Goal: Task Accomplishment & Management: Use online tool/utility

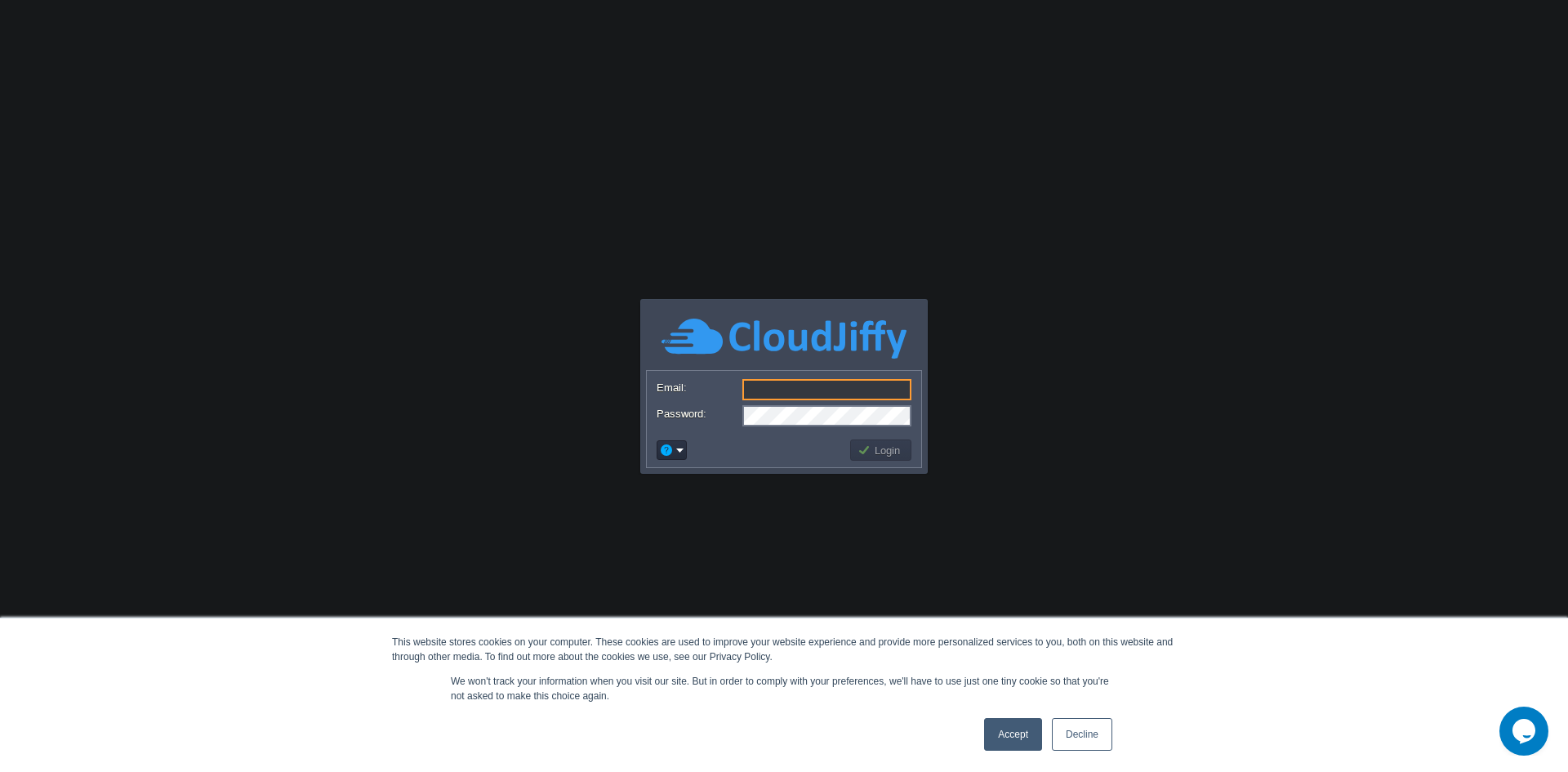
click at [828, 388] on input "Email:" at bounding box center [826, 390] width 169 height 22
click at [788, 394] on input "Email:" at bounding box center [826, 390] width 169 height 22
click at [1038, 739] on link "Accept" at bounding box center [1013, 734] width 58 height 33
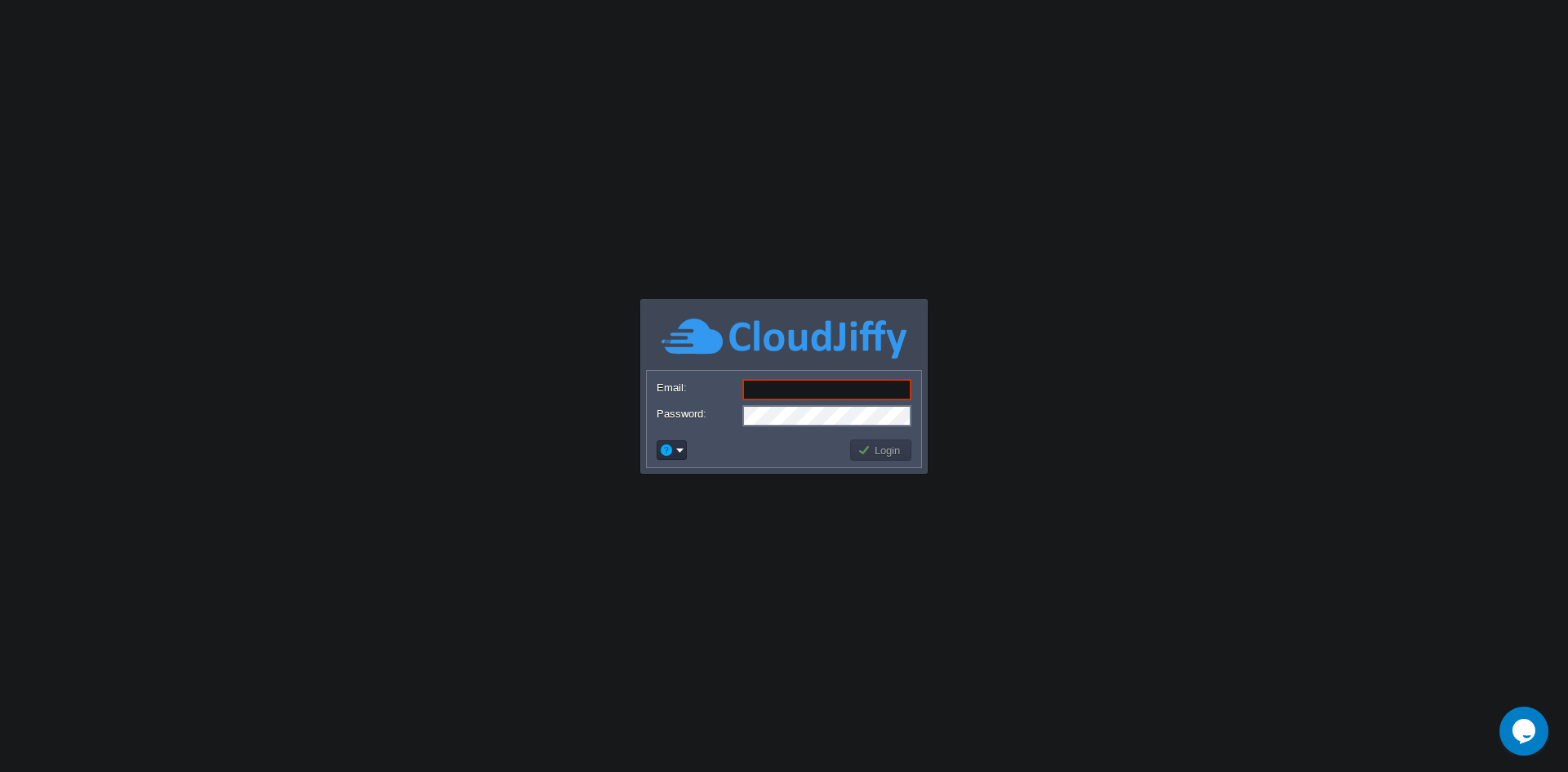
click at [776, 385] on input "Email:" at bounding box center [826, 390] width 169 height 22
type input "[EMAIL_ADDRESS][DOMAIN_NAME]"
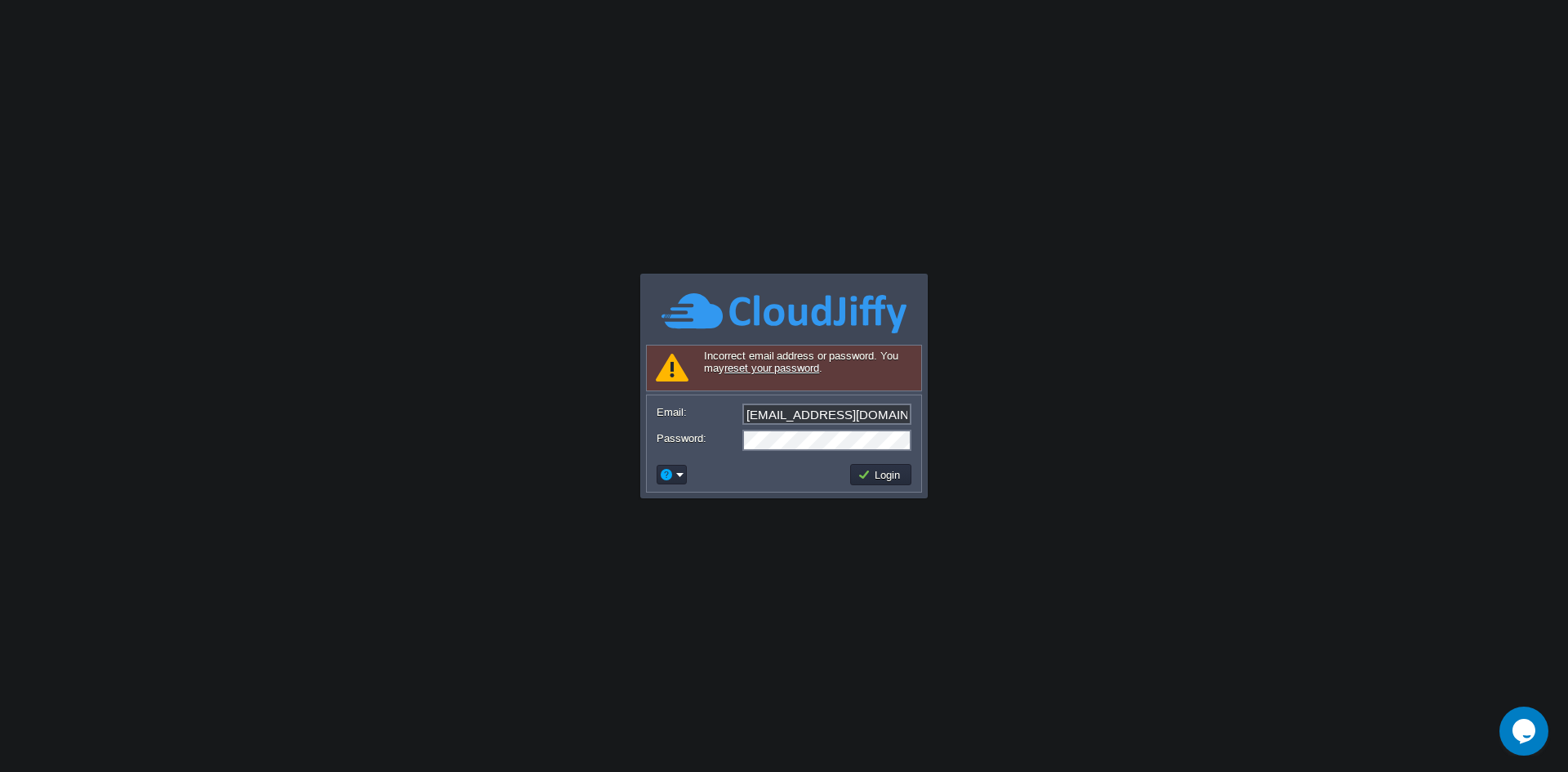
click at [1118, 144] on body "This website stores cookies on your computer. These cookies are used to improve…" at bounding box center [784, 386] width 1568 height 772
click at [880, 478] on button "Login" at bounding box center [882, 474] width 47 height 14
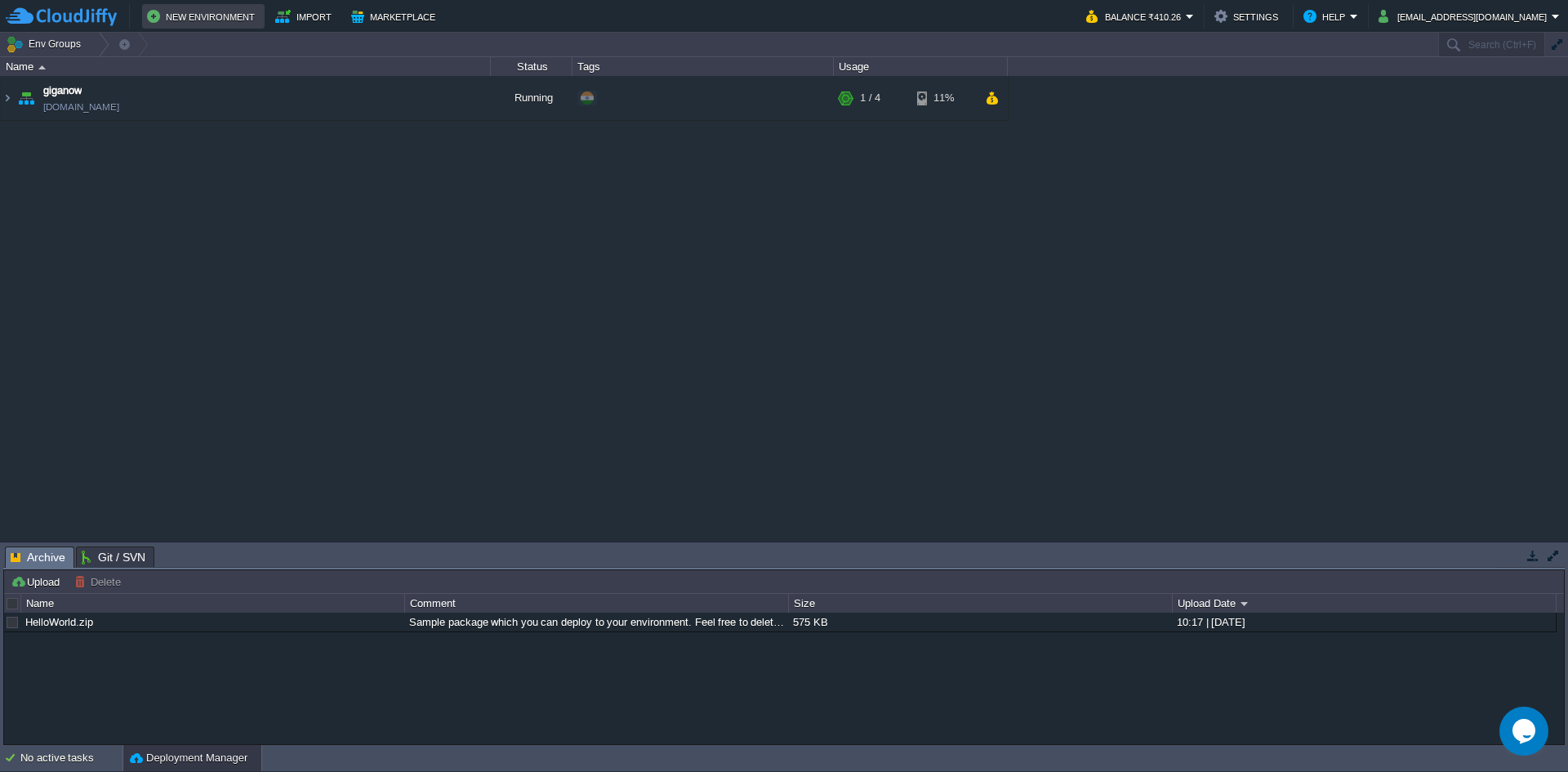
click at [223, 12] on button "New Environment" at bounding box center [203, 16] width 113 height 20
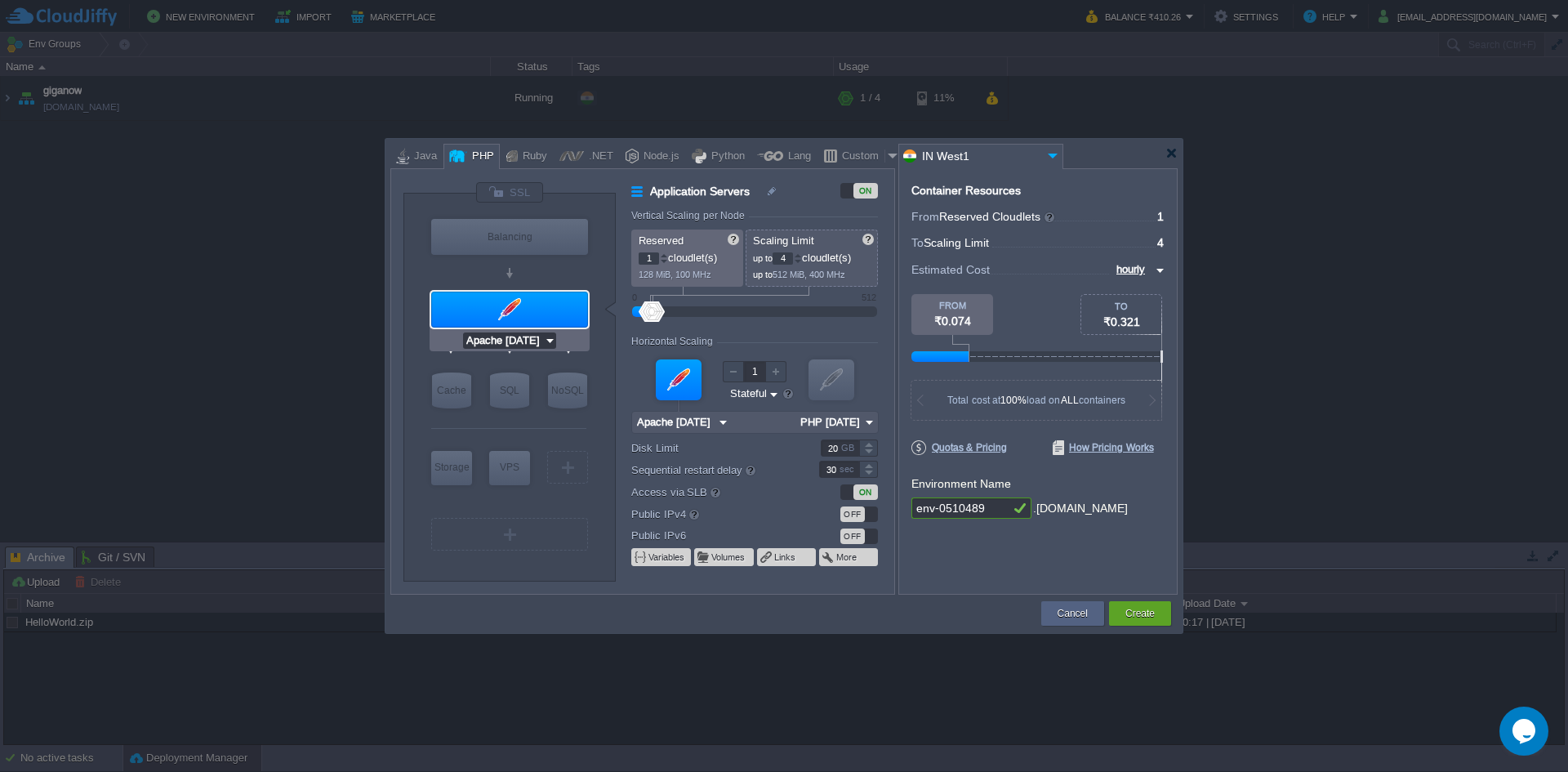
click at [518, 346] on input "Apache [DATE]" at bounding box center [504, 340] width 81 height 16
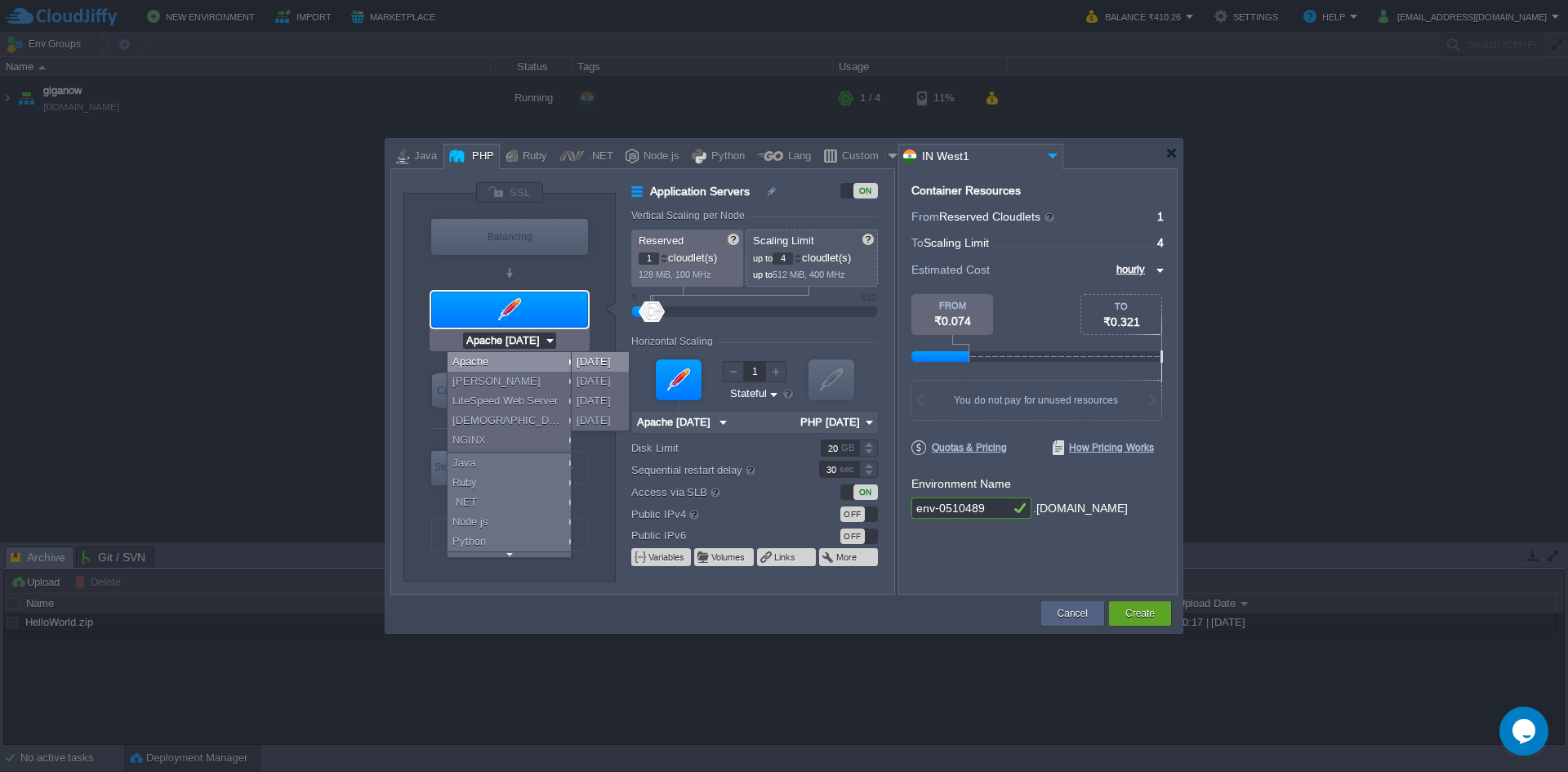
click at [580, 364] on div "[DATE]" at bounding box center [600, 362] width 57 height 20
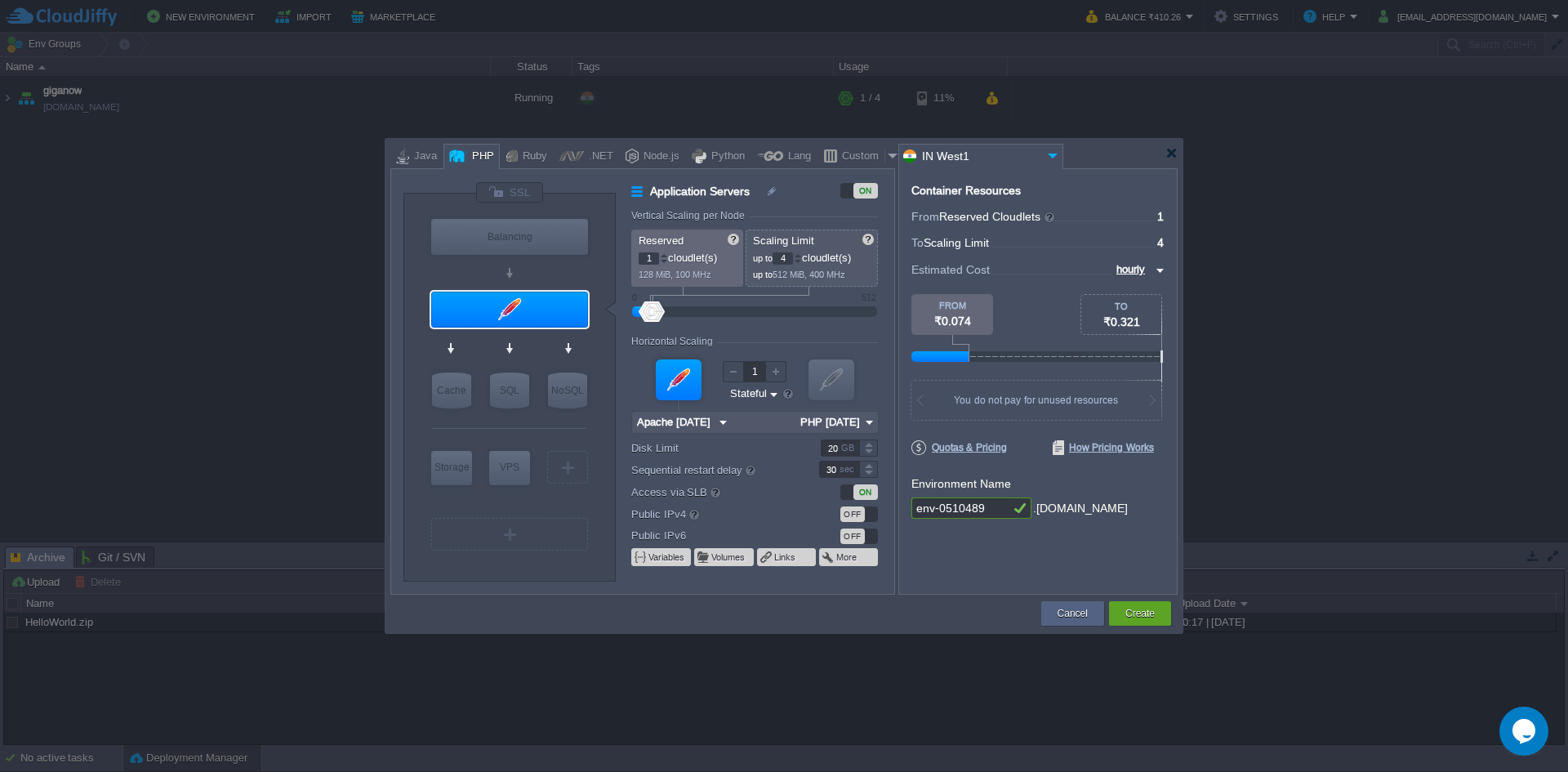
type input "MariaDB 12.0.2"
click at [514, 403] on div "SQL" at bounding box center [509, 390] width 39 height 36
type input "SQL Databases"
type input "4"
type input "6"
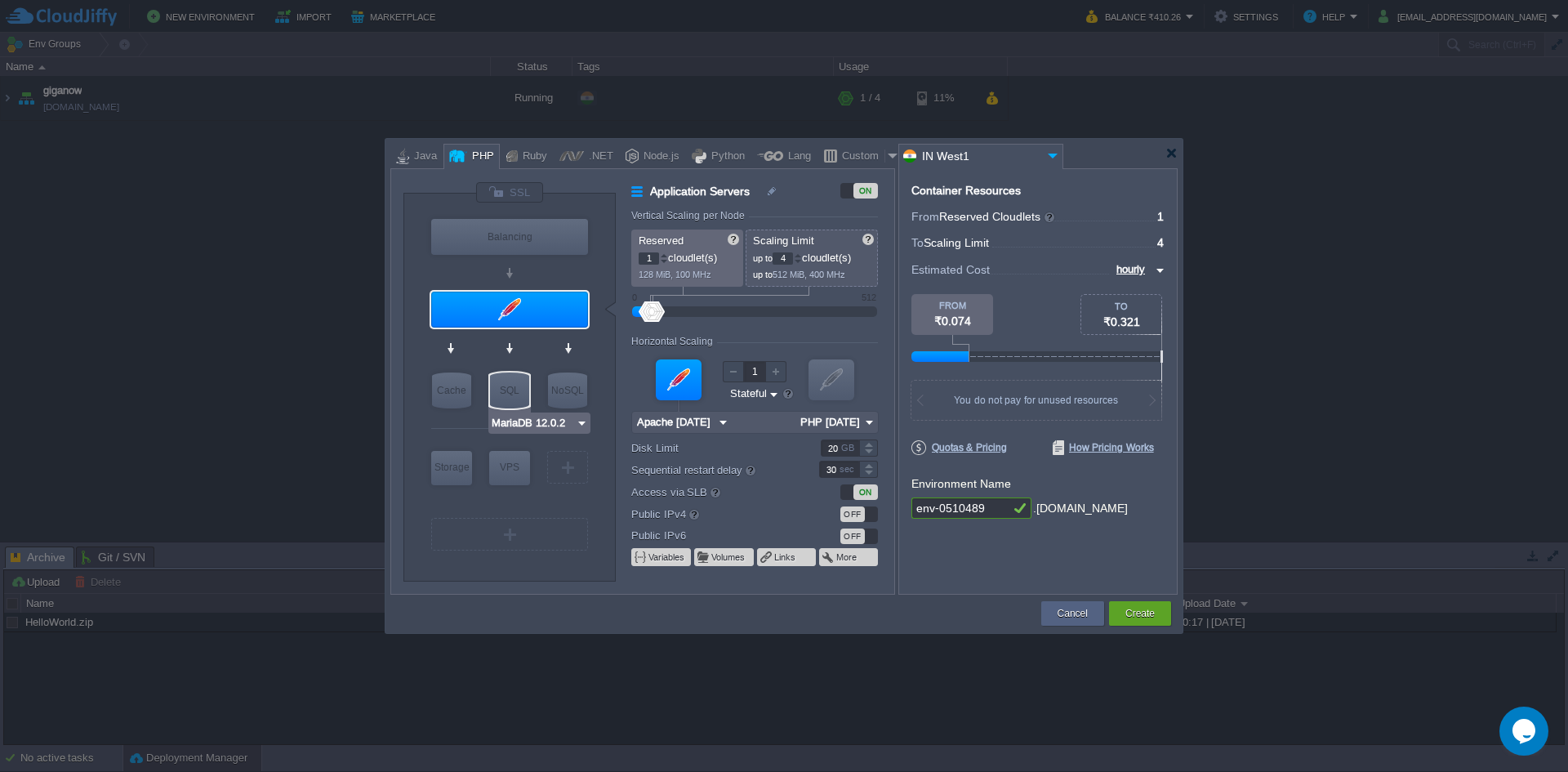
type input "MariaDB 12.0.2"
type input "12.0.2-almalin..."
type input "Stateless"
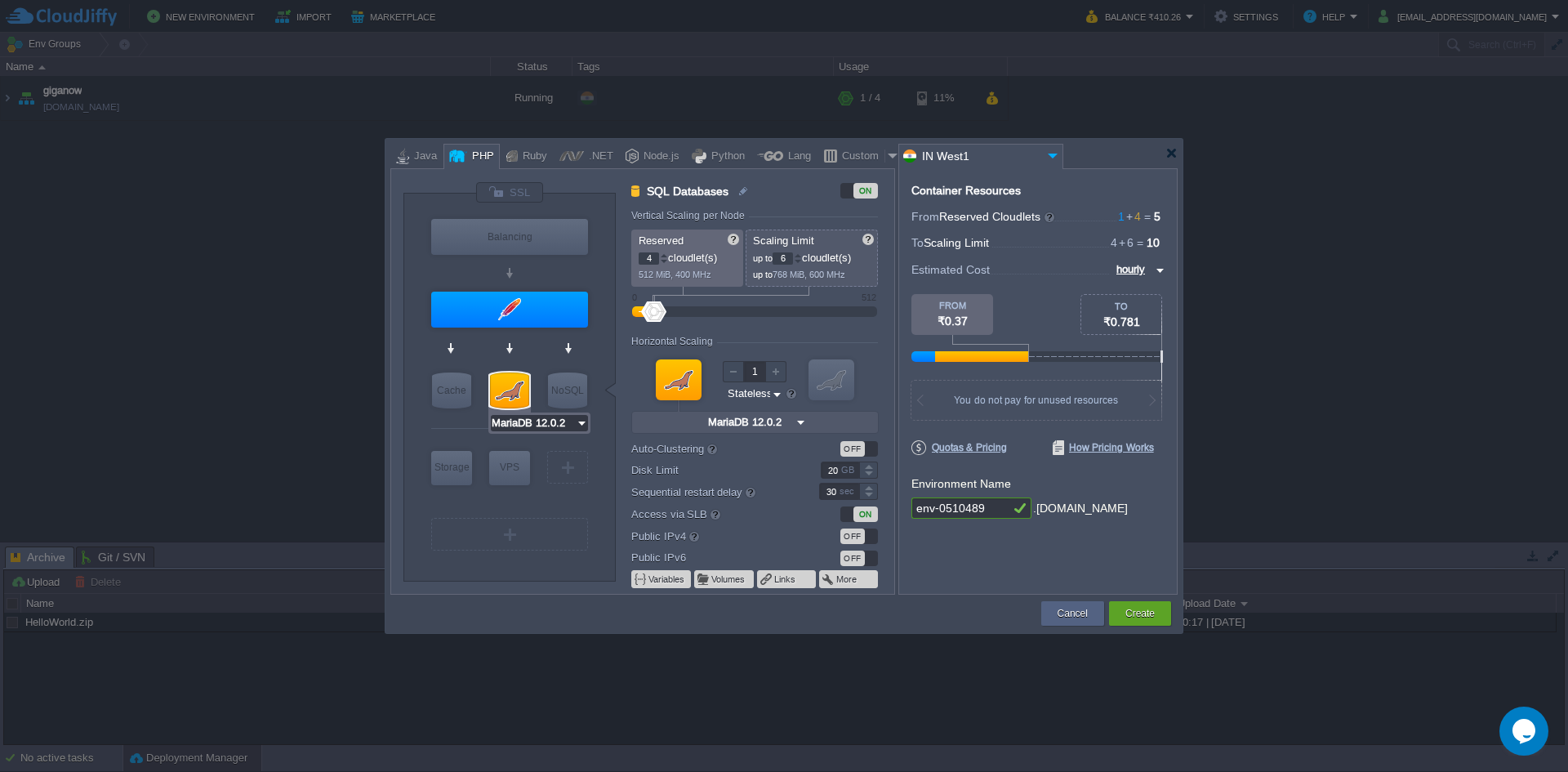
click at [541, 422] on input "MariaDB 12.0.2" at bounding box center [534, 423] width 85 height 16
click at [605, 465] on div "9.3.0" at bounding box center [616, 464] width 57 height 20
type input "MySQL CE 9.3.0"
type input "9.3.0-almalinux-9"
type input "AlmaLinux 9.6"
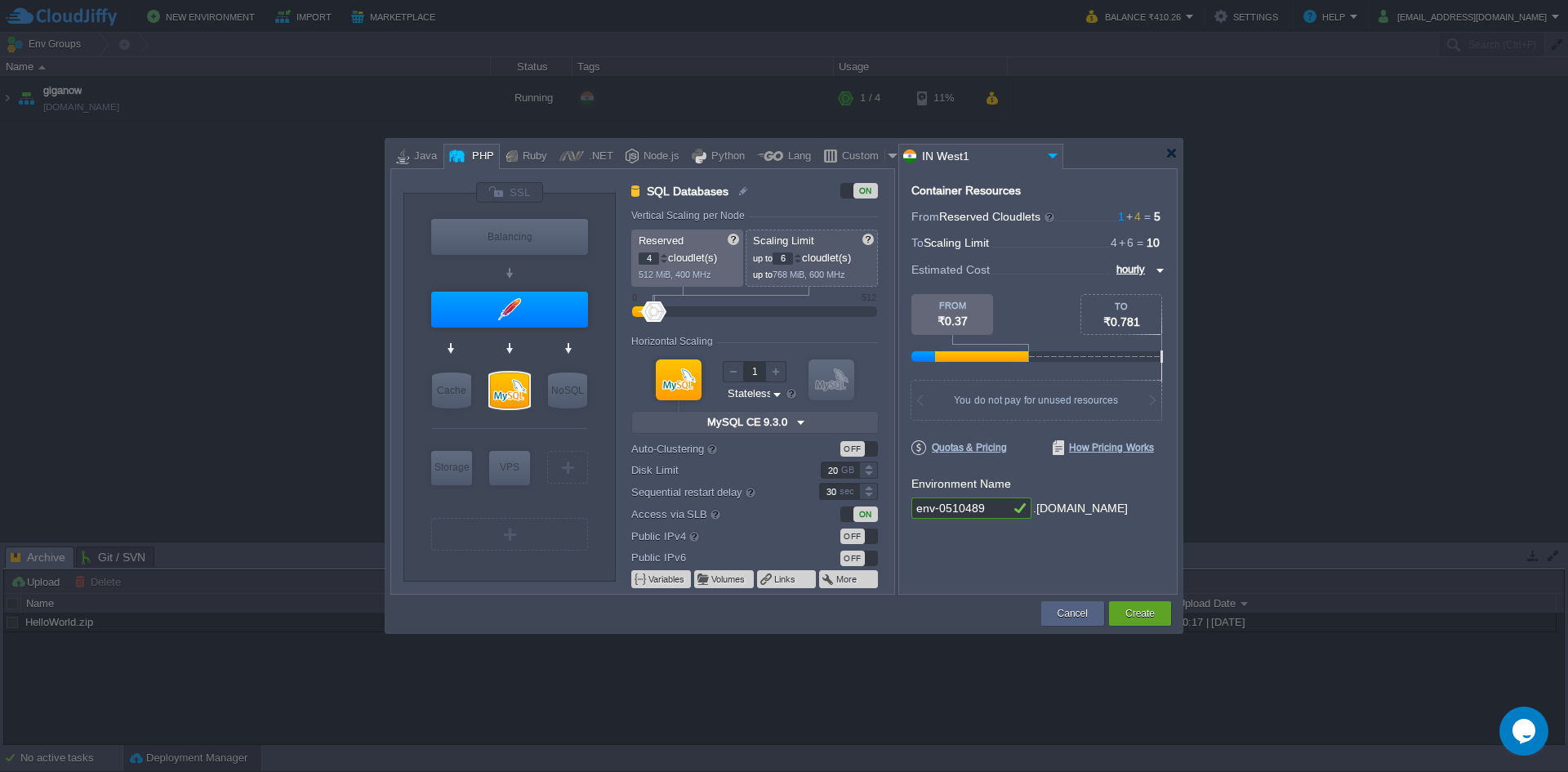
click at [1003, 503] on input "env-0510489" at bounding box center [960, 508] width 98 height 22
type input "attendence"
click at [992, 581] on div "Container Resources From Reserved Cloudlets 1 + 4 ... = 5 not added To Scaling …" at bounding box center [1038, 381] width 279 height 426
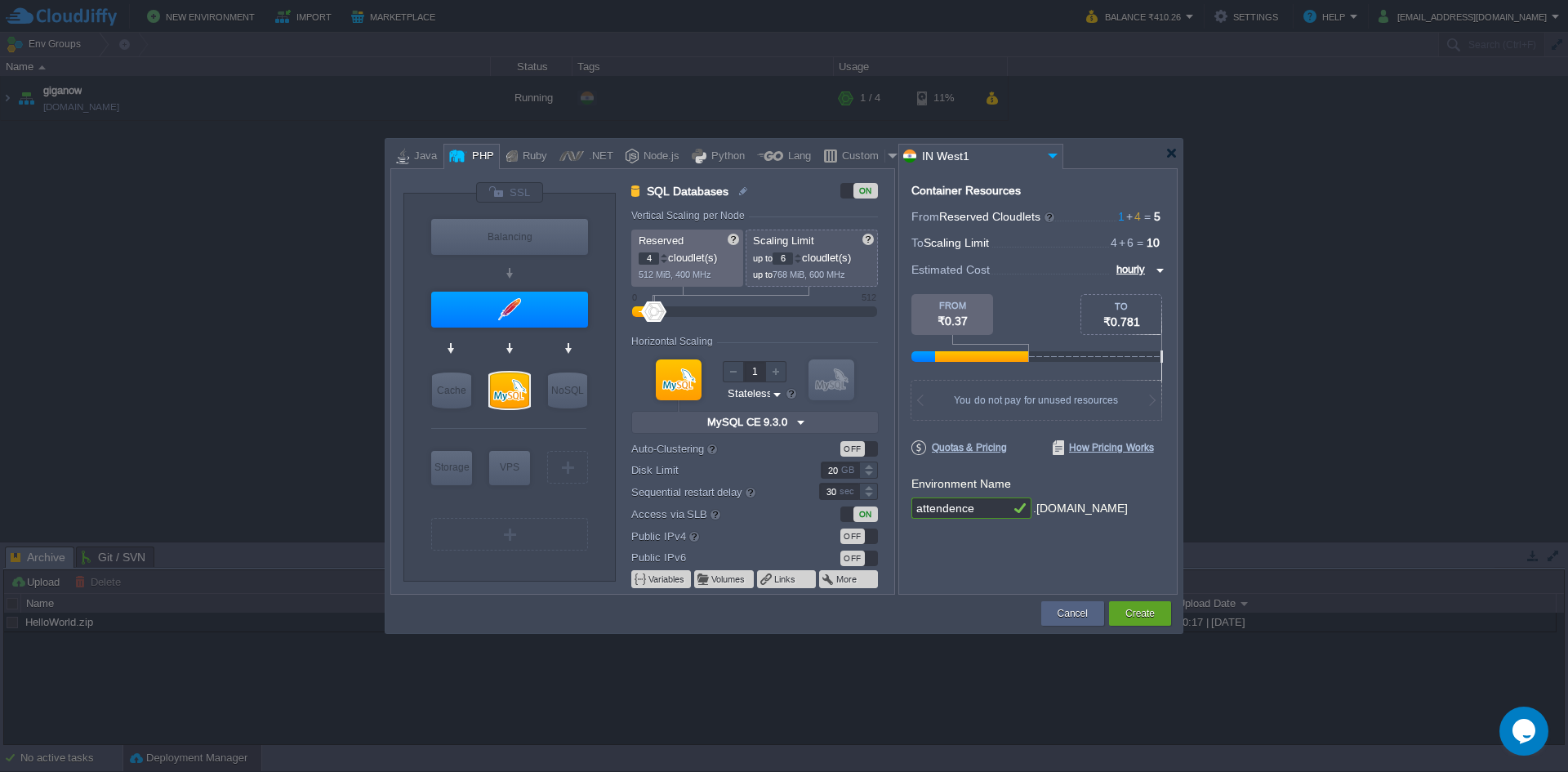
click at [1140, 271] on input "hourly" at bounding box center [1132, 269] width 40 height 18
click at [1125, 321] on div "hourly" at bounding box center [1135, 329] width 55 height 20
click at [1134, 273] on input "hourly" at bounding box center [1132, 269] width 40 height 18
click at [1134, 307] on div "daily" at bounding box center [1135, 309] width 55 height 20
type input "daily"
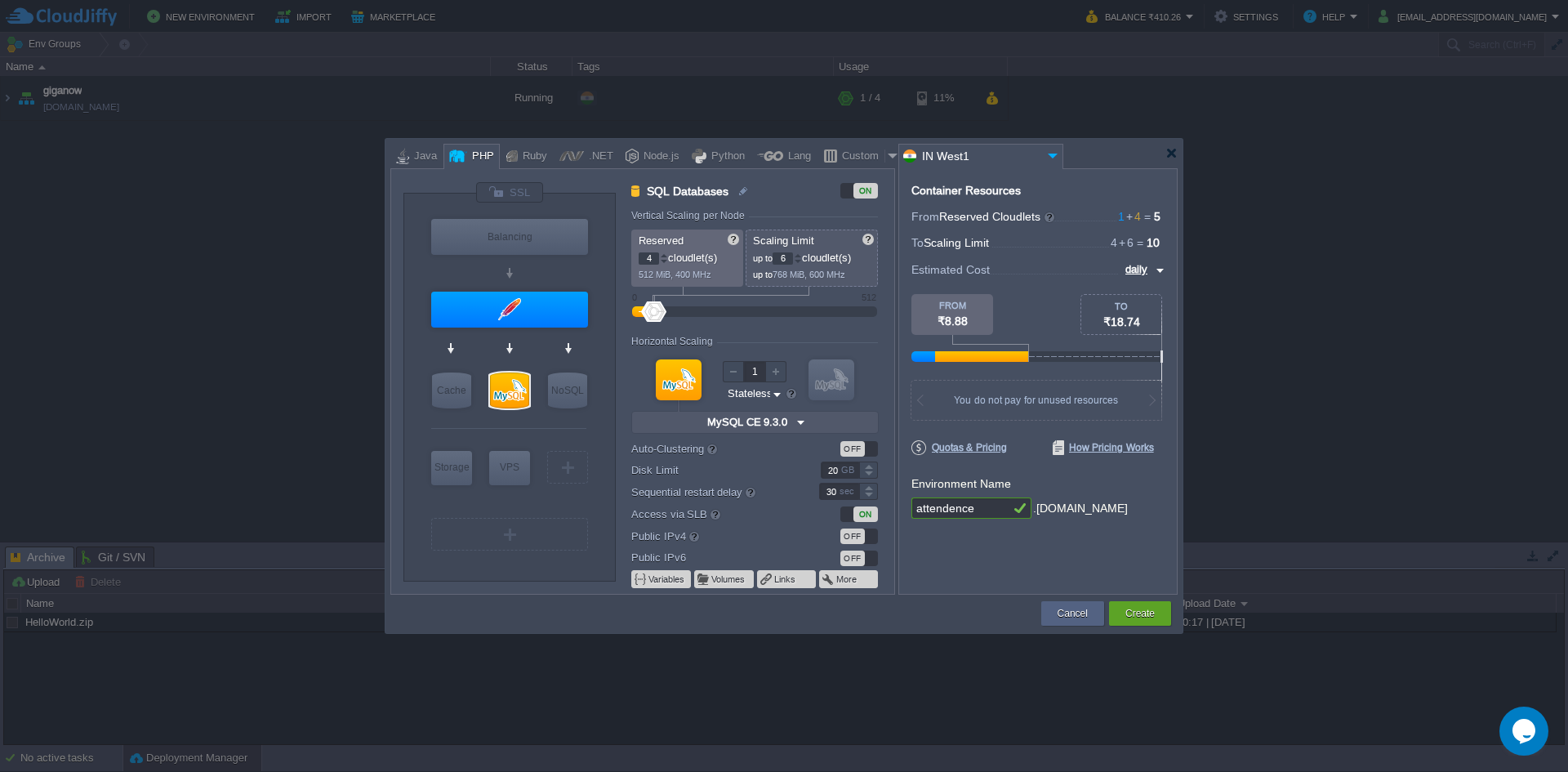
click at [858, 542] on div "OFF" at bounding box center [853, 535] width 24 height 15
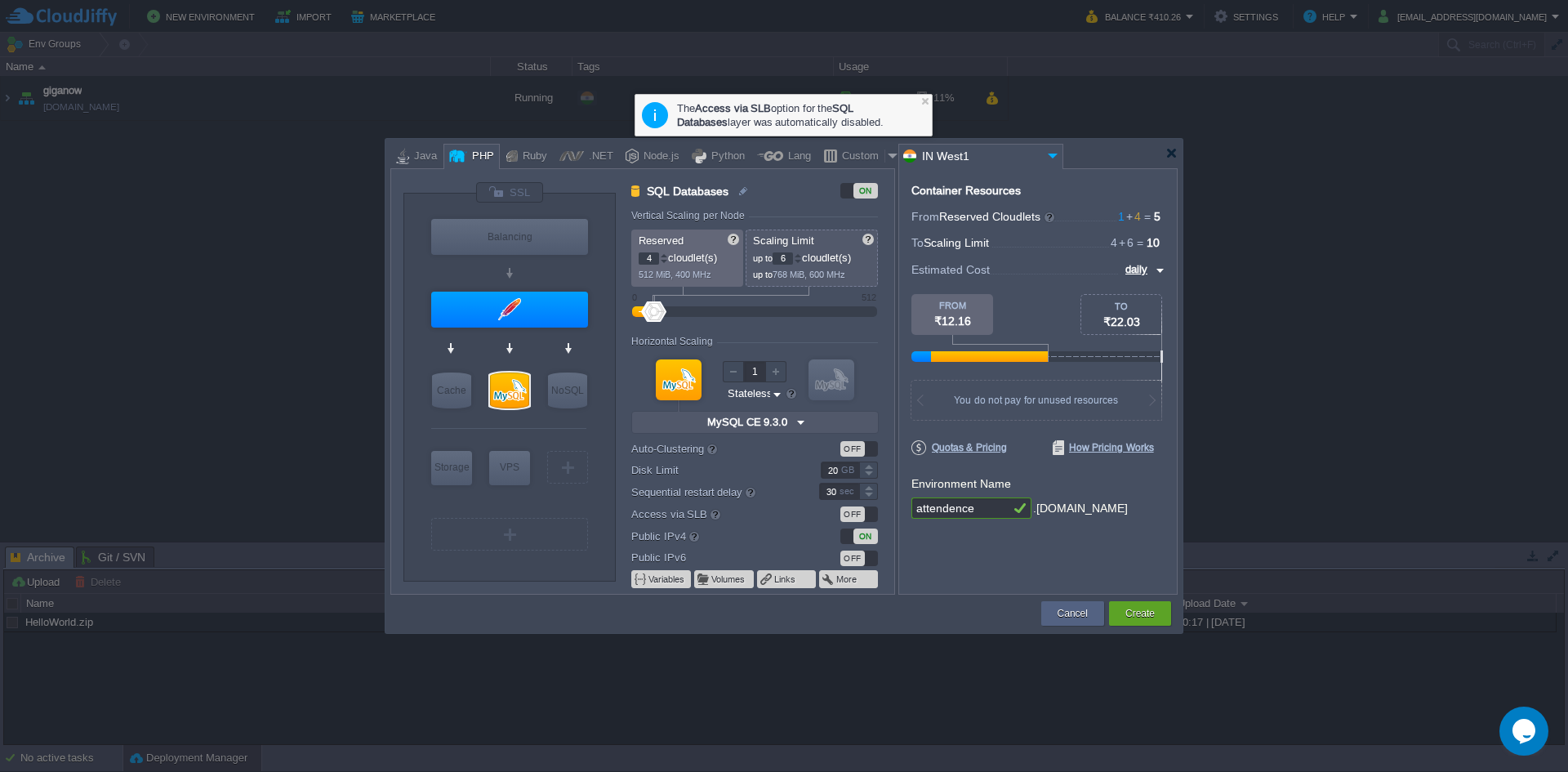
click at [858, 542] on div "ON" at bounding box center [865, 535] width 24 height 15
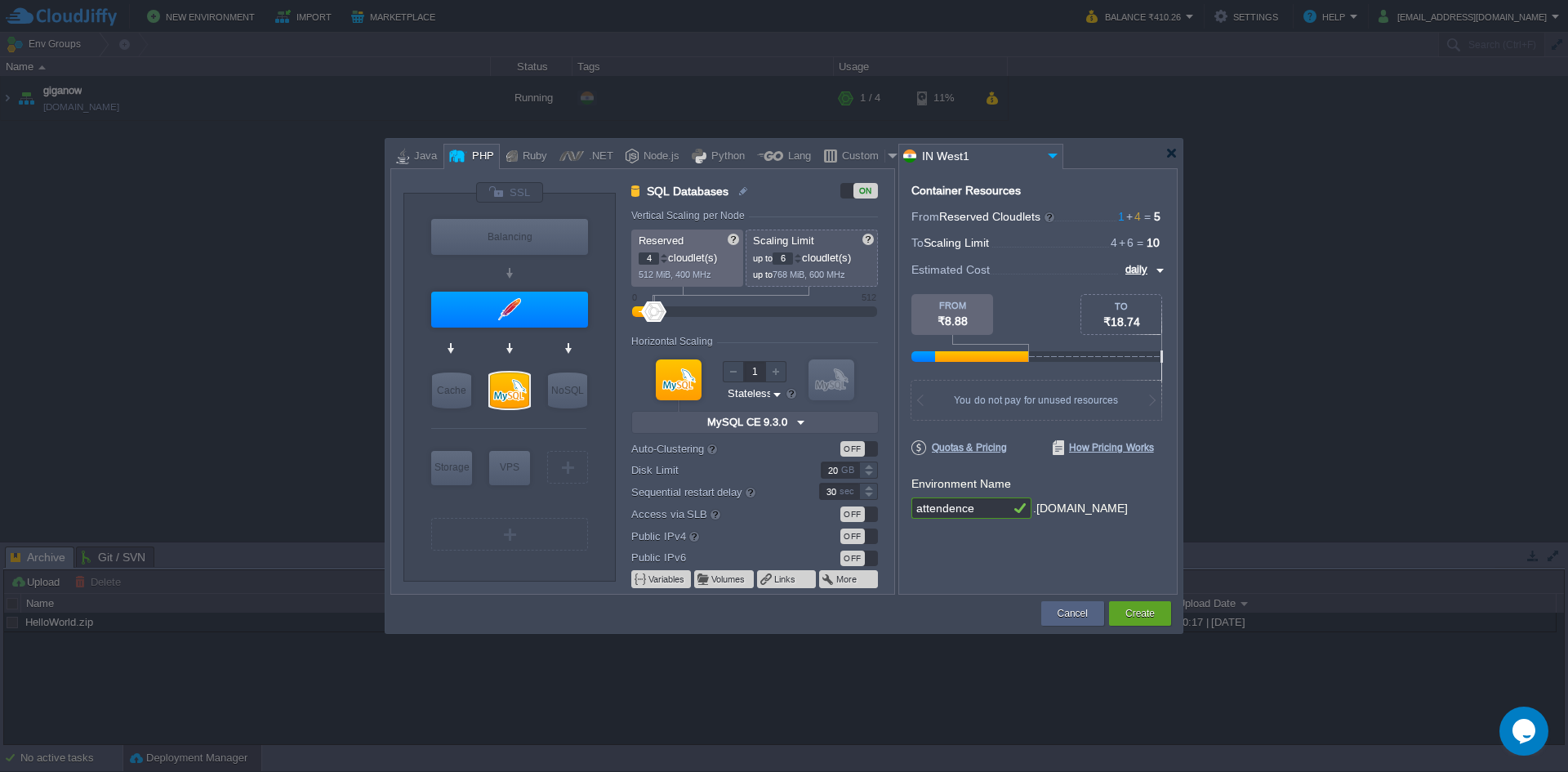
type input "Apache [DATE]"
click at [563, 302] on div at bounding box center [510, 310] width 157 height 36
type input "Application Servers"
type input "1"
type input "4"
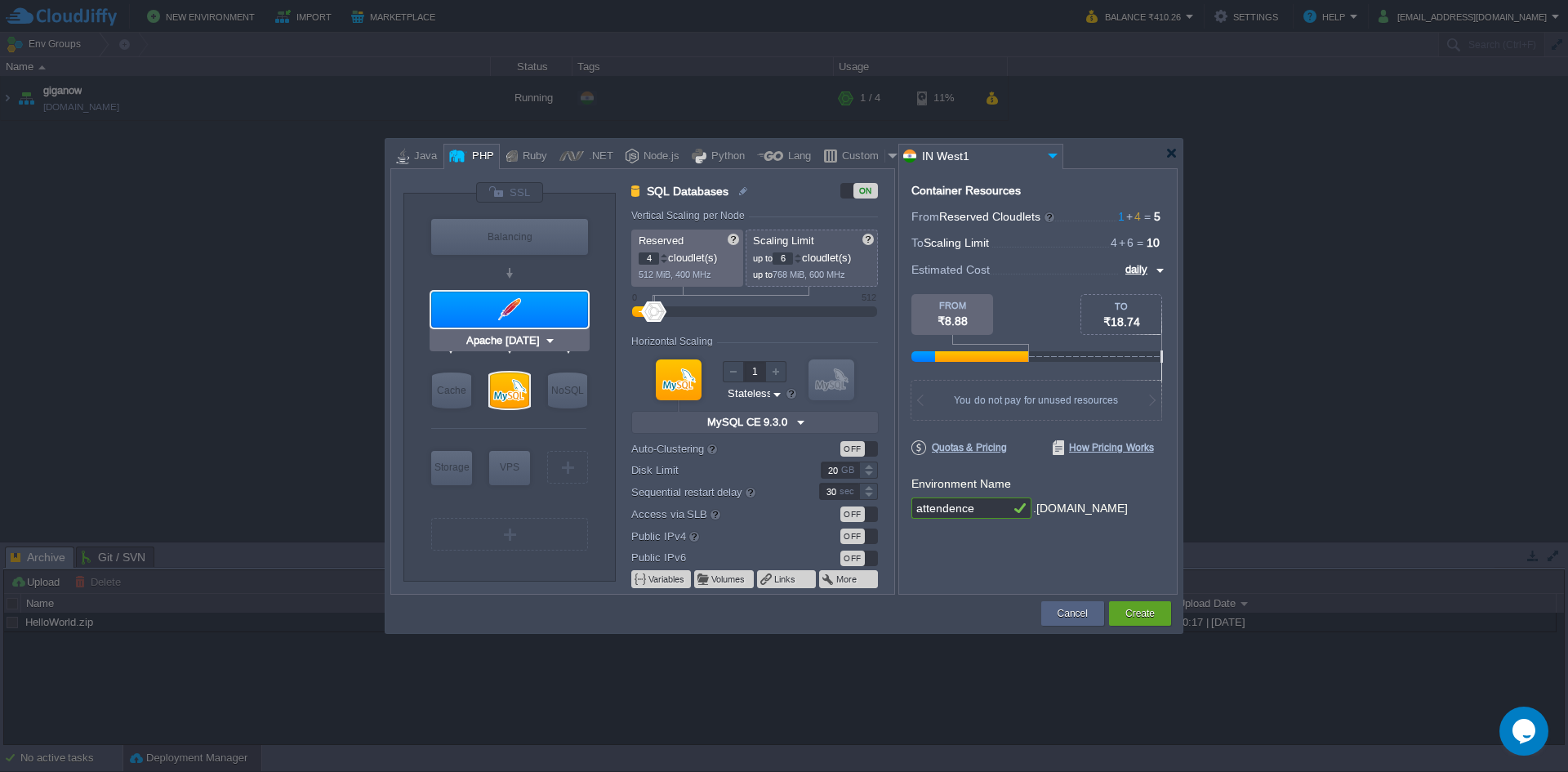
type input "Apache [DATE]"
type input "PHP [DATE]"
type input "Stateful"
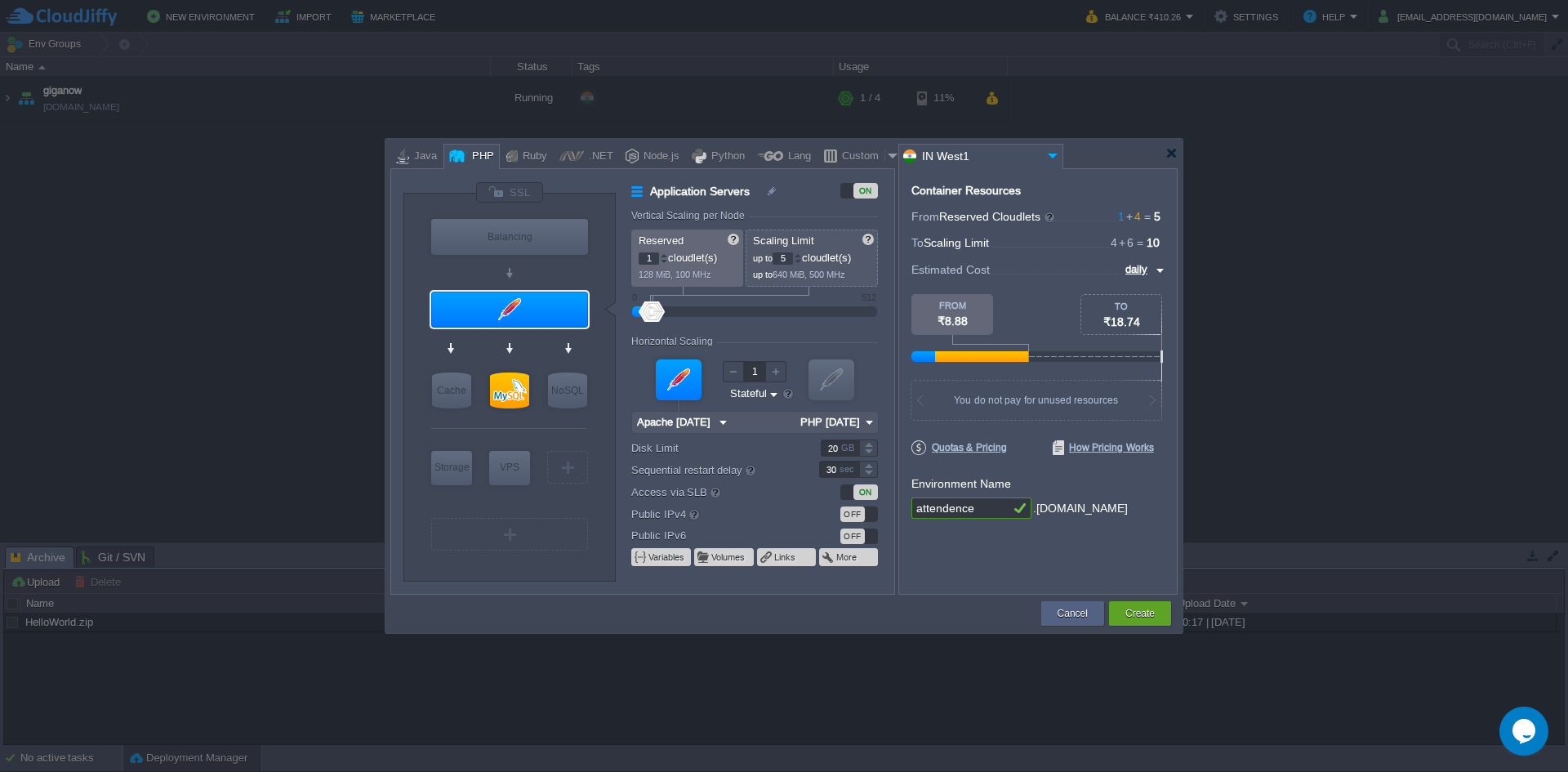
click at [802, 256] on div at bounding box center [798, 255] width 8 height 5
type input "8"
click at [802, 256] on div at bounding box center [798, 255] width 8 height 5
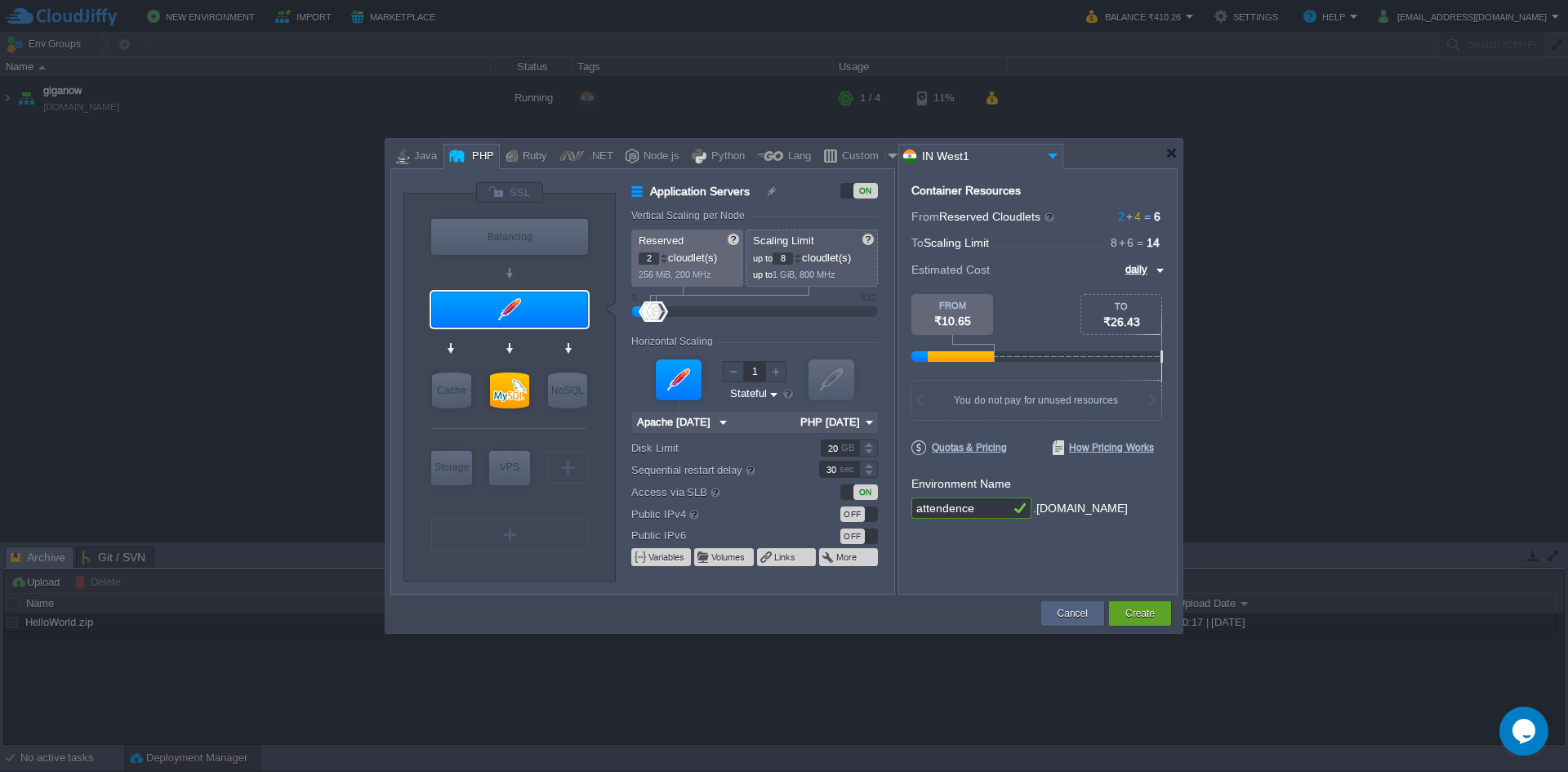
click at [663, 255] on div at bounding box center [664, 255] width 8 height 5
type input "4"
click at [663, 255] on div at bounding box center [664, 255] width 8 height 5
click at [872, 442] on div at bounding box center [868, 443] width 19 height 8
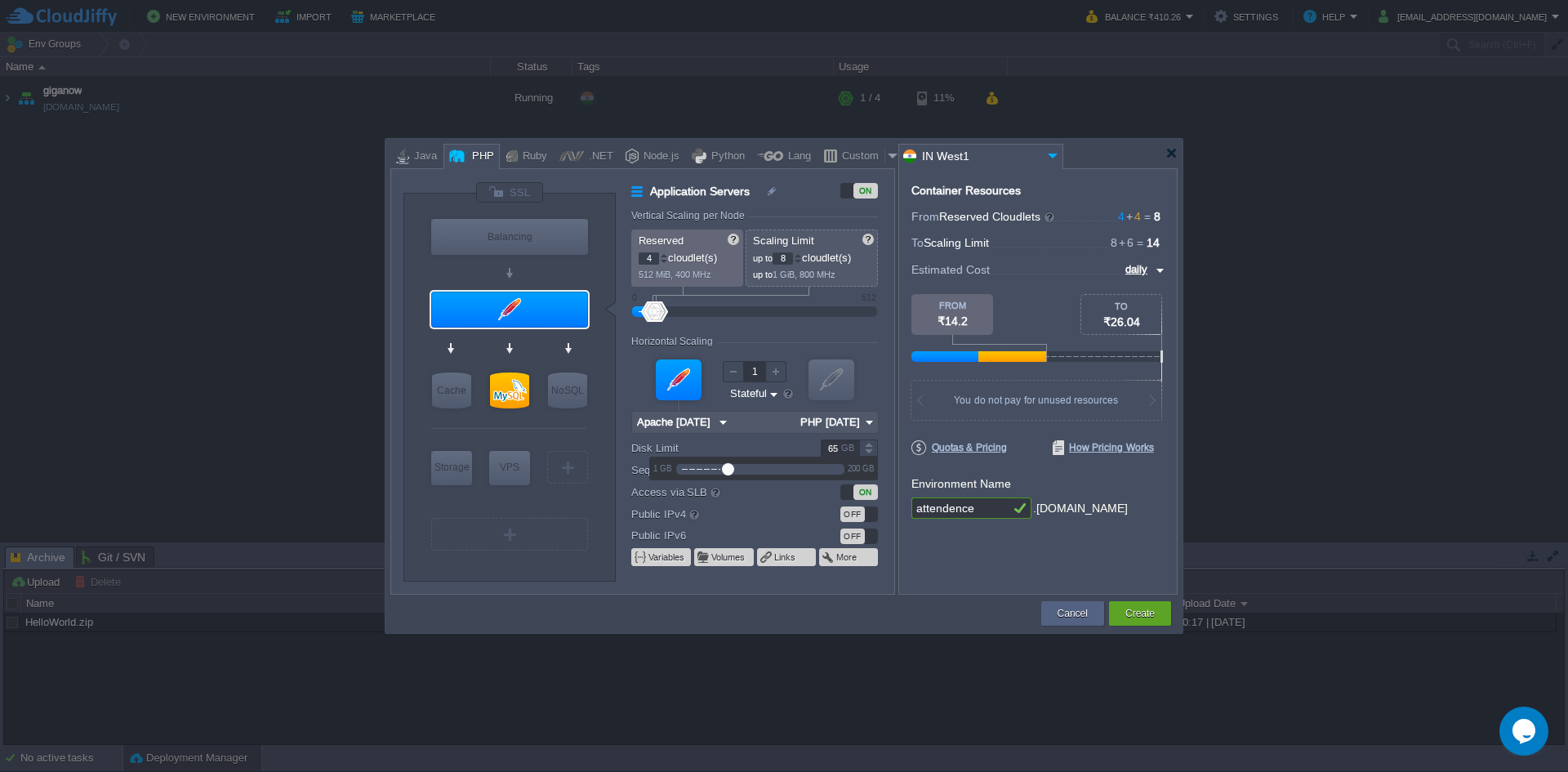
click at [872, 442] on div at bounding box center [868, 443] width 19 height 8
type input "200"
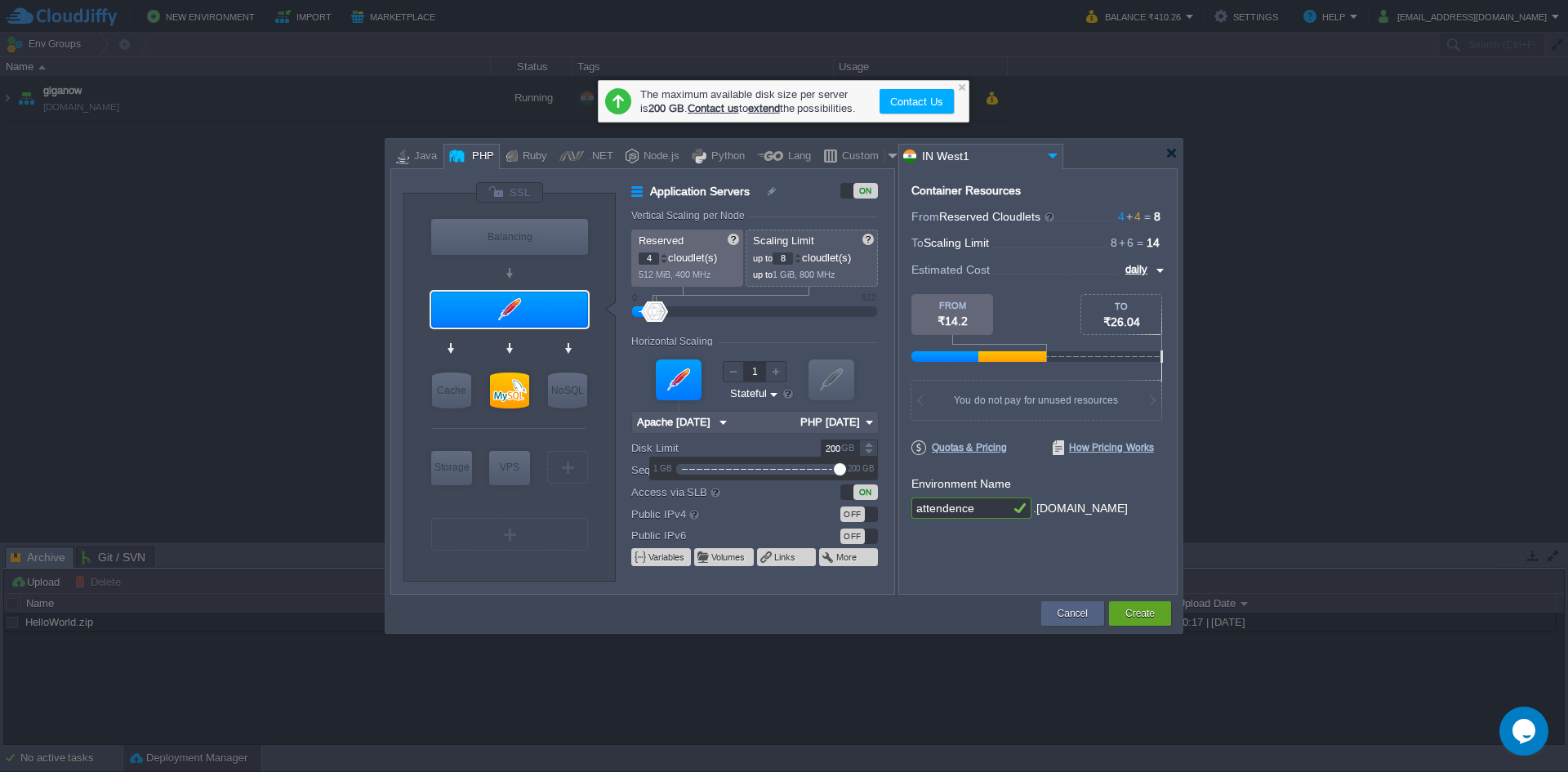
click at [872, 442] on div at bounding box center [868, 443] width 19 height 8
click at [950, 559] on div "Container Resources From Reserved Cloudlets 4 + 4 ... = 8 not added To Scaling …" at bounding box center [1038, 381] width 279 height 426
click at [885, 156] on div at bounding box center [893, 155] width 16 height 24
type input "Application Servers"
type input "1"
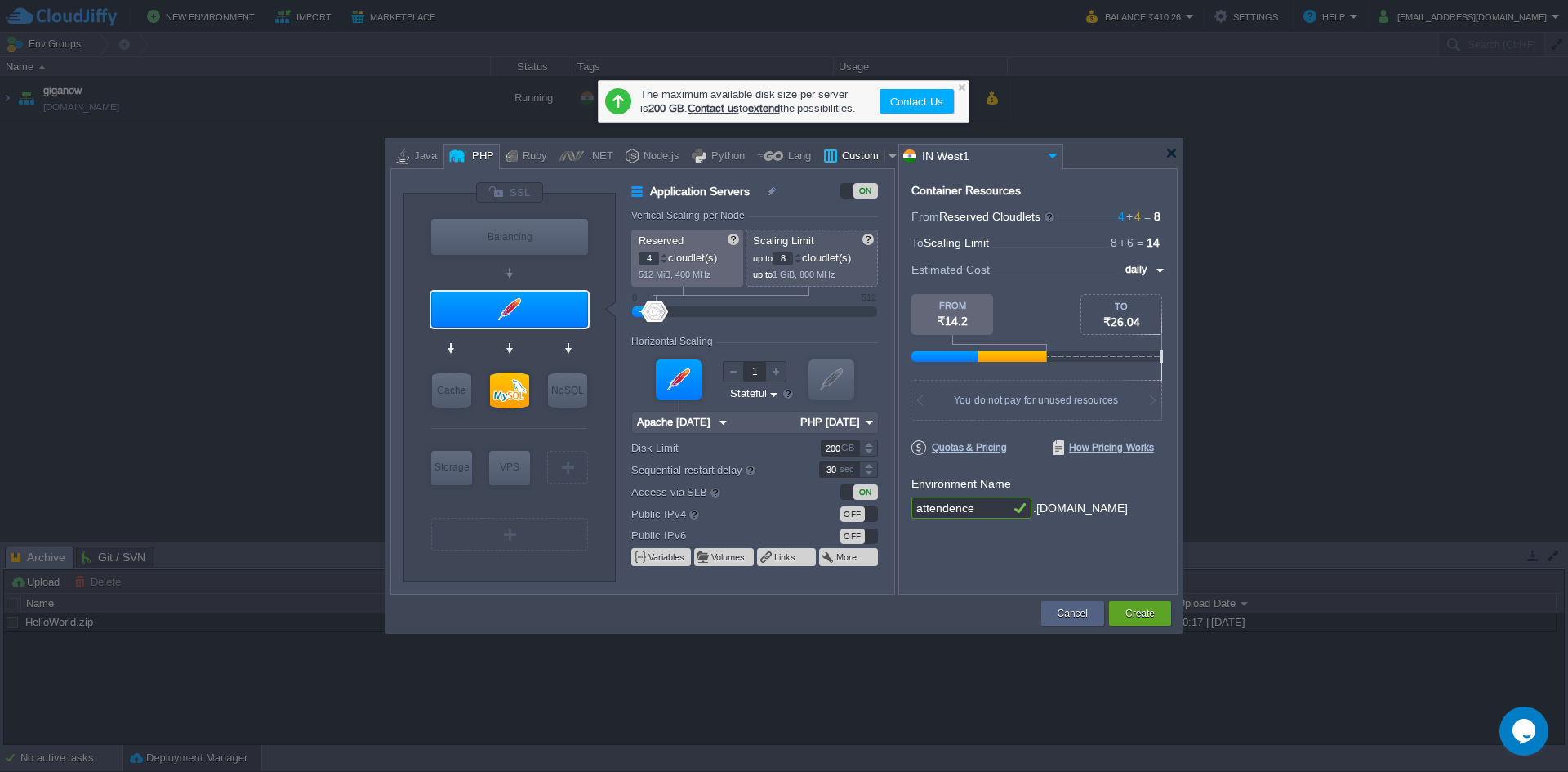
type input "16"
type input "Docker Image"
type input "Stateless"
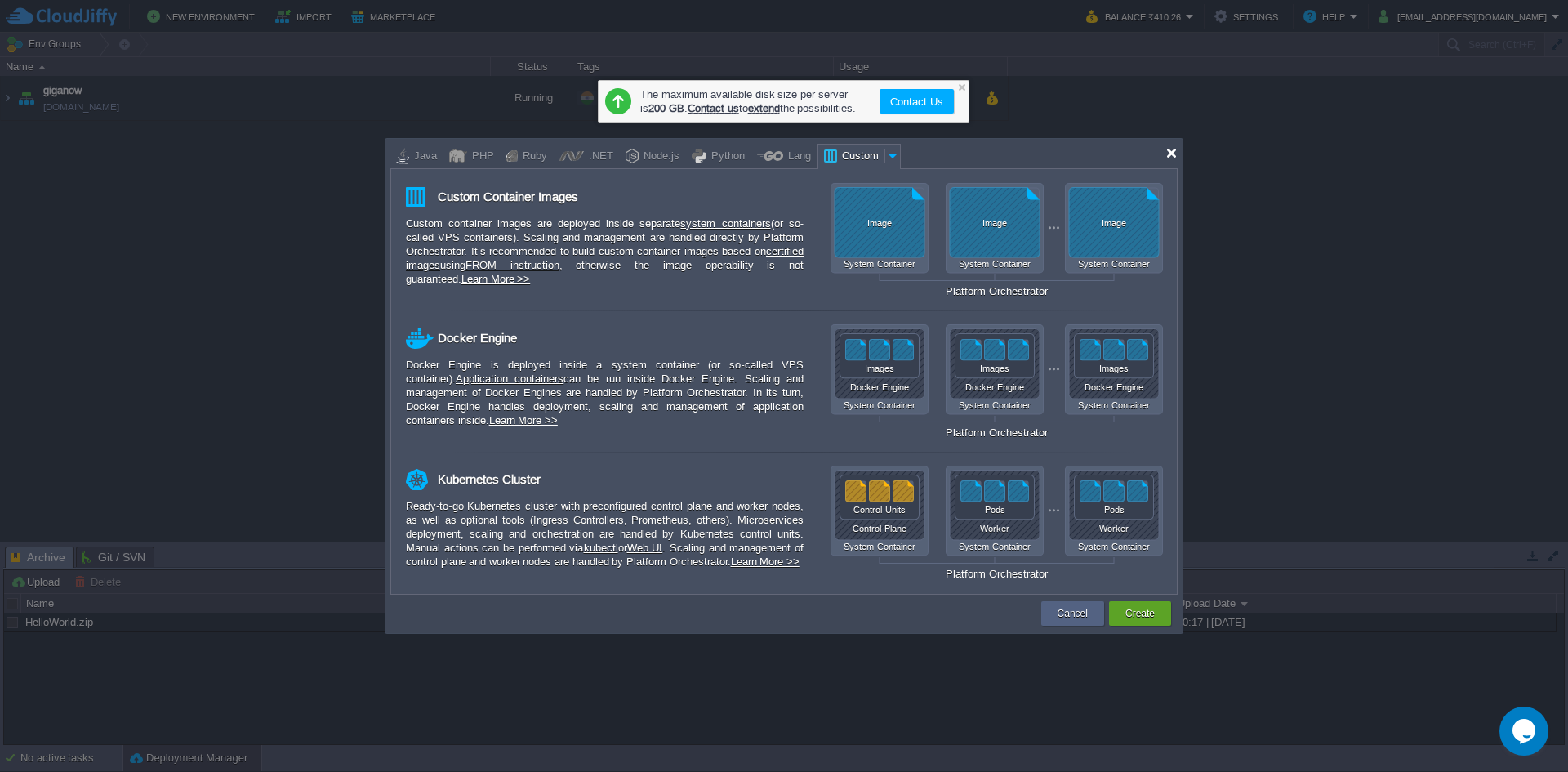
click at [1172, 151] on div at bounding box center [1172, 153] width 13 height 13
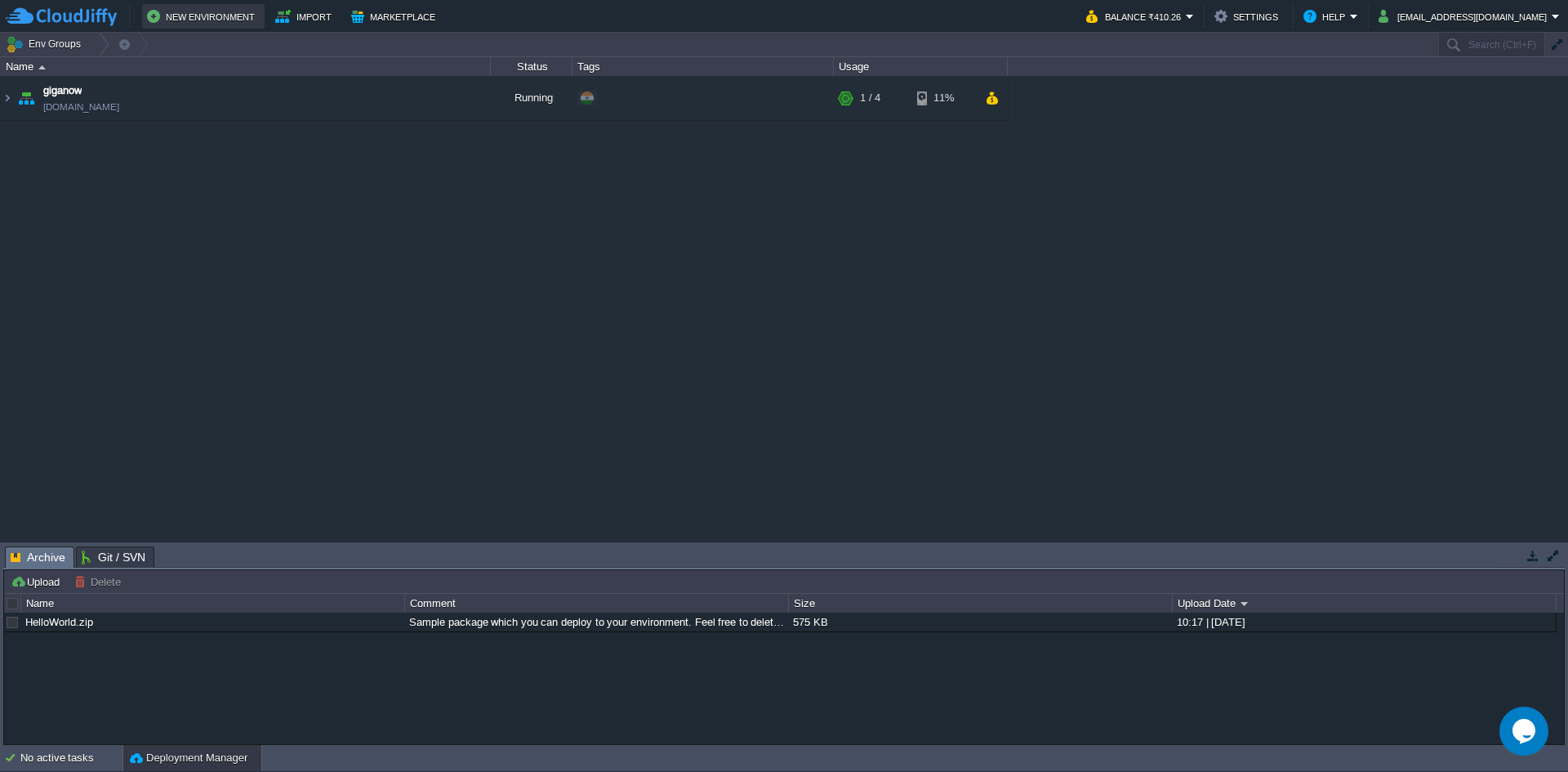
click at [186, 18] on button "New Environment" at bounding box center [203, 16] width 113 height 20
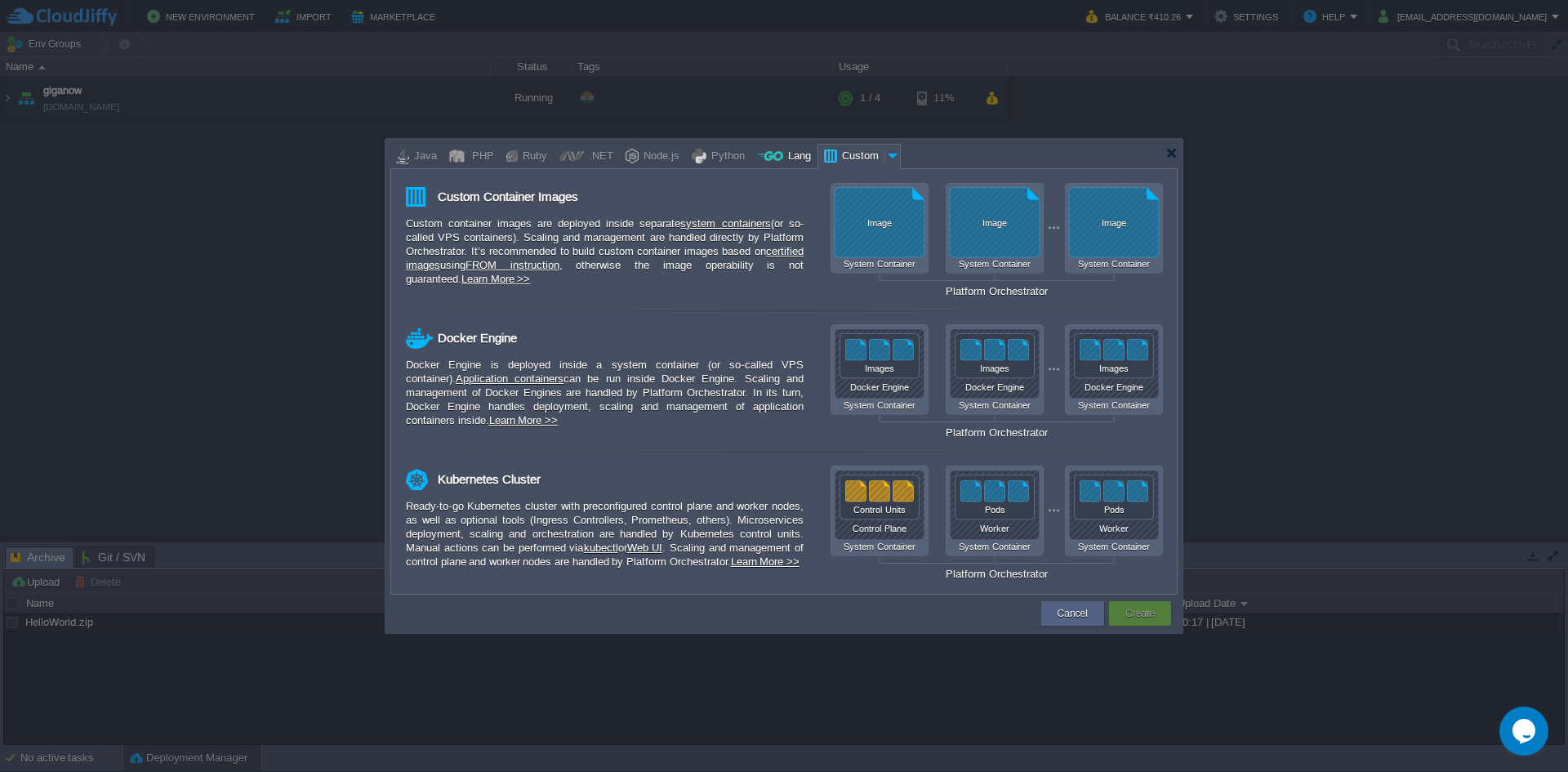
click at [783, 160] on div "Lang" at bounding box center [797, 156] width 28 height 24
type input "Application Servers"
type input "6"
type input "Golang 1.24.6"
type input "1.24.6"
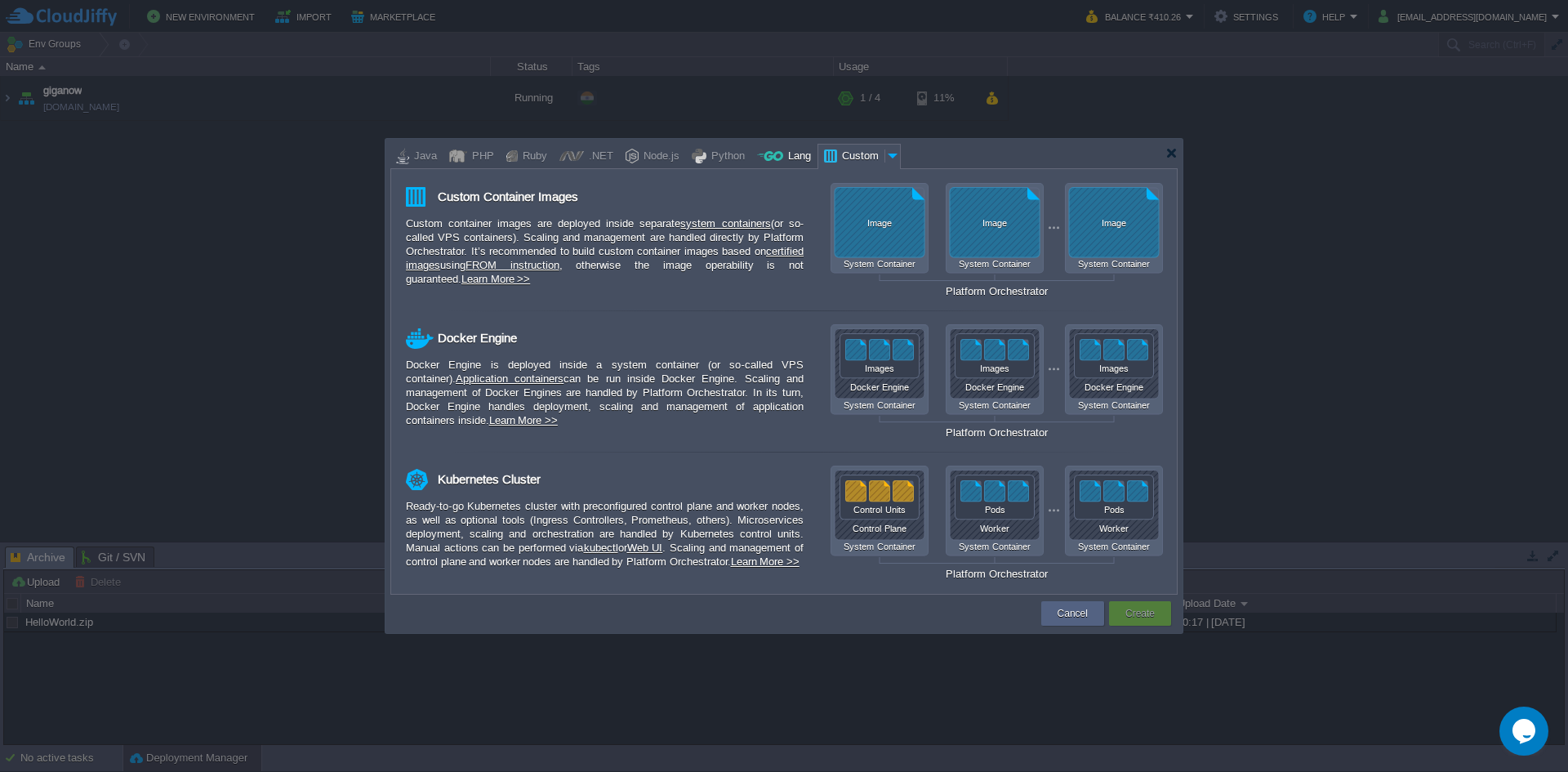
type input "Stateful"
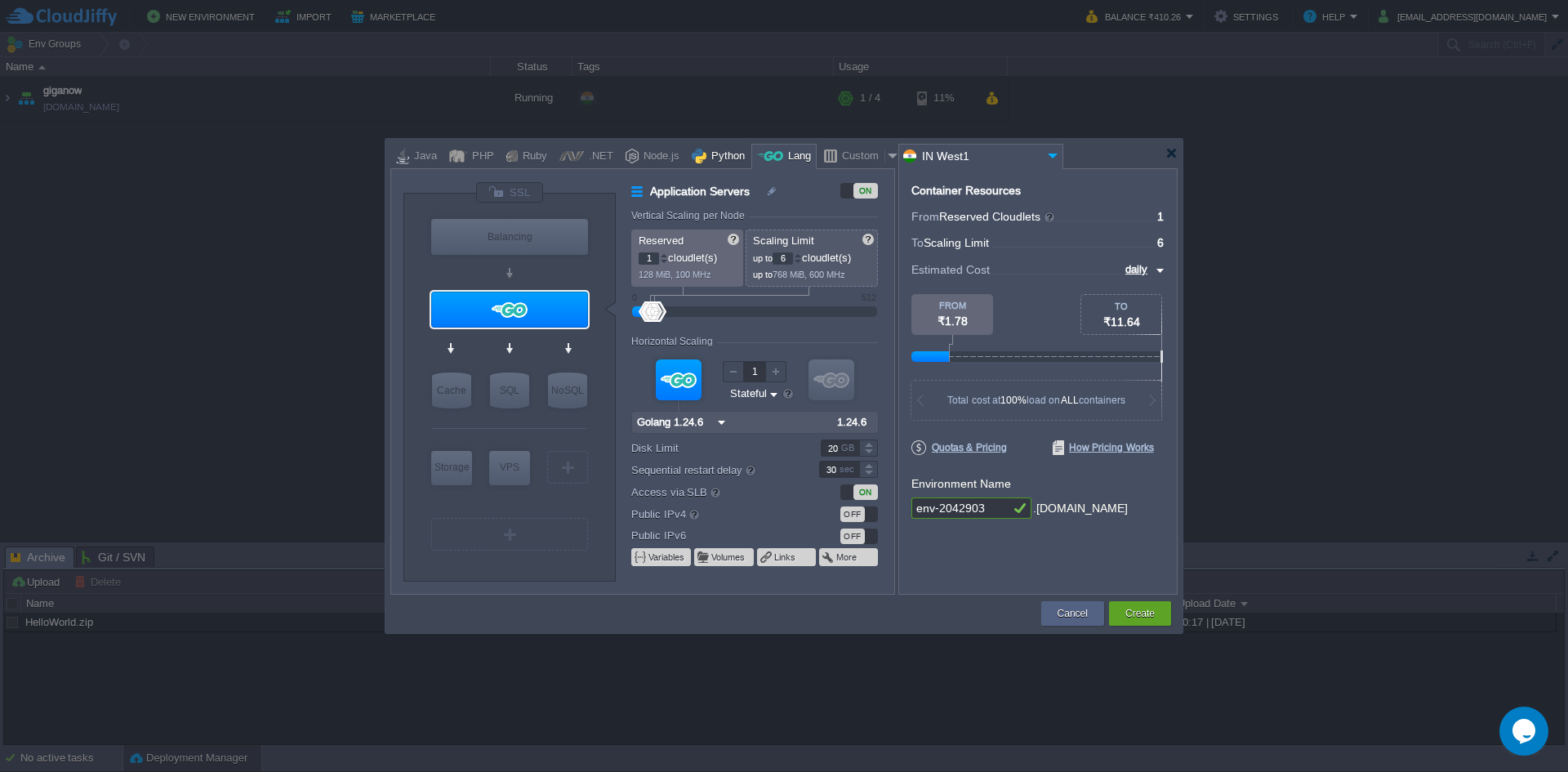
click at [733, 166] on div "Python" at bounding box center [725, 156] width 39 height 24
type input "Application Servers"
type input "4"
type input "Apache Python..."
type input "Python 3.13.6"
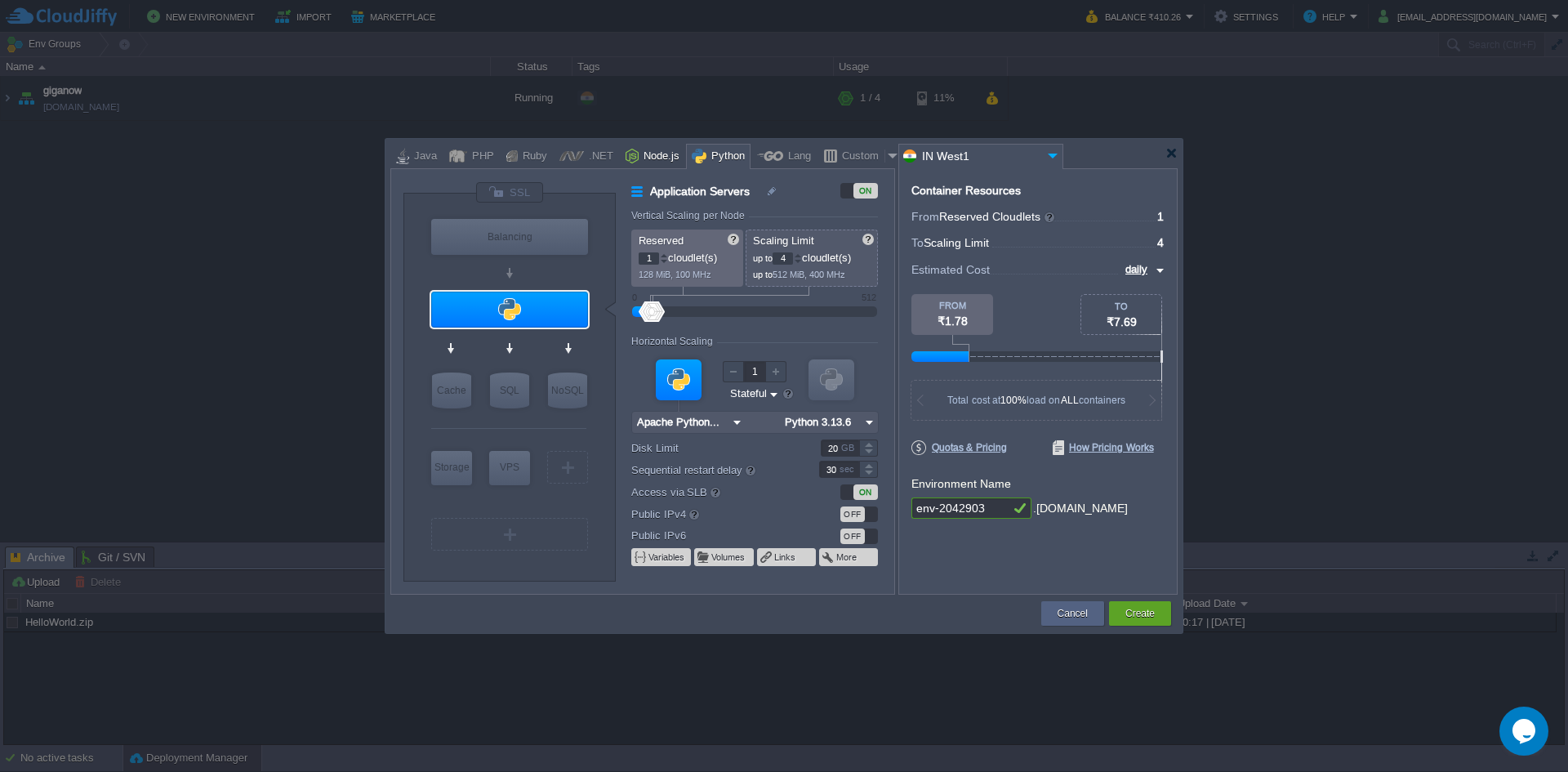
click at [661, 163] on div "Node.js" at bounding box center [658, 156] width 41 height 24
type input "Application Servers"
type input "4"
type input "8"
type input "Node.js 24.5.0 LTS"
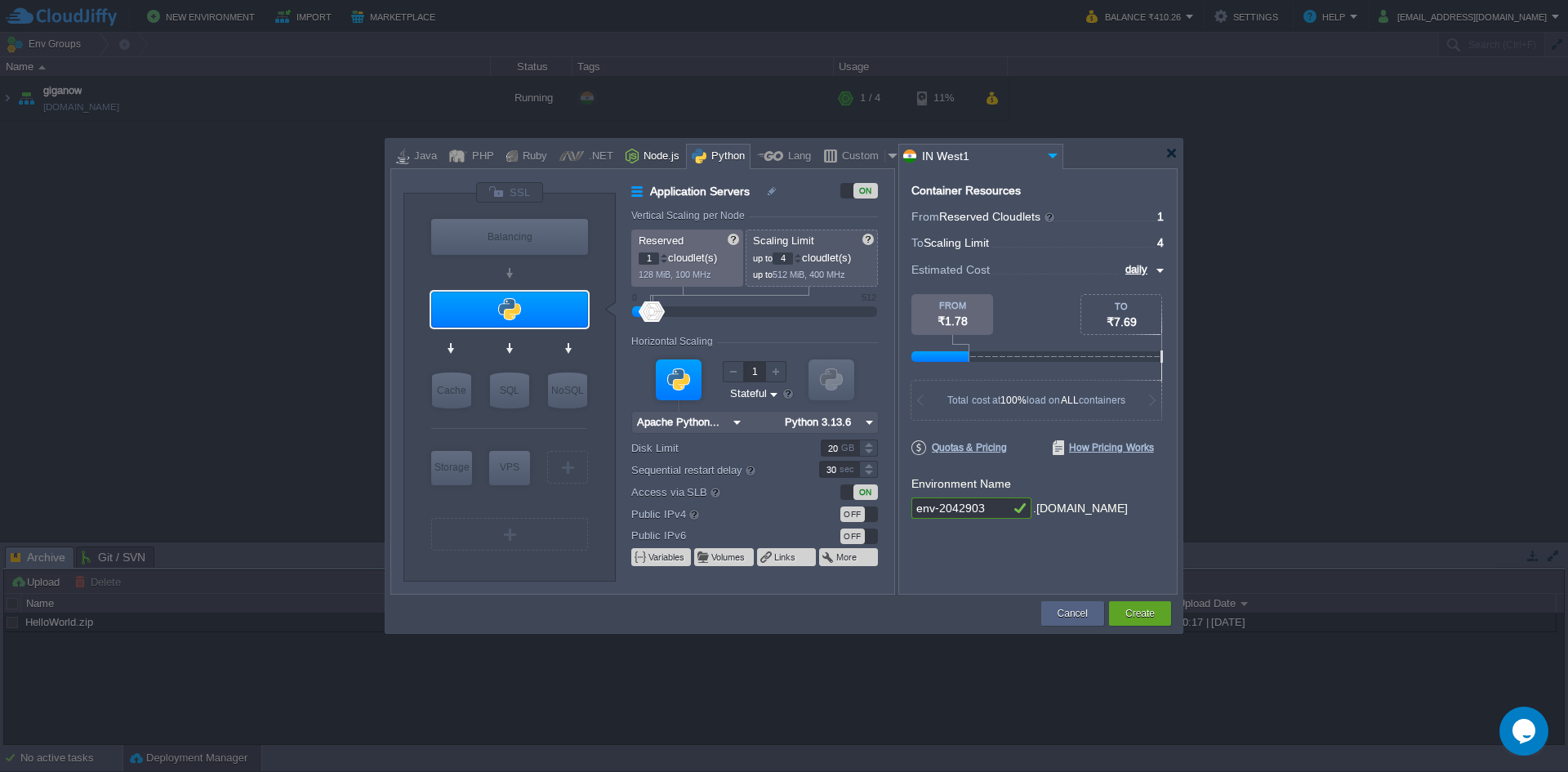
type input "24.5.0-pm2"
click at [602, 163] on div ".NET" at bounding box center [599, 156] width 30 height 24
type input "Application Servers"
type input "1"
type input "6"
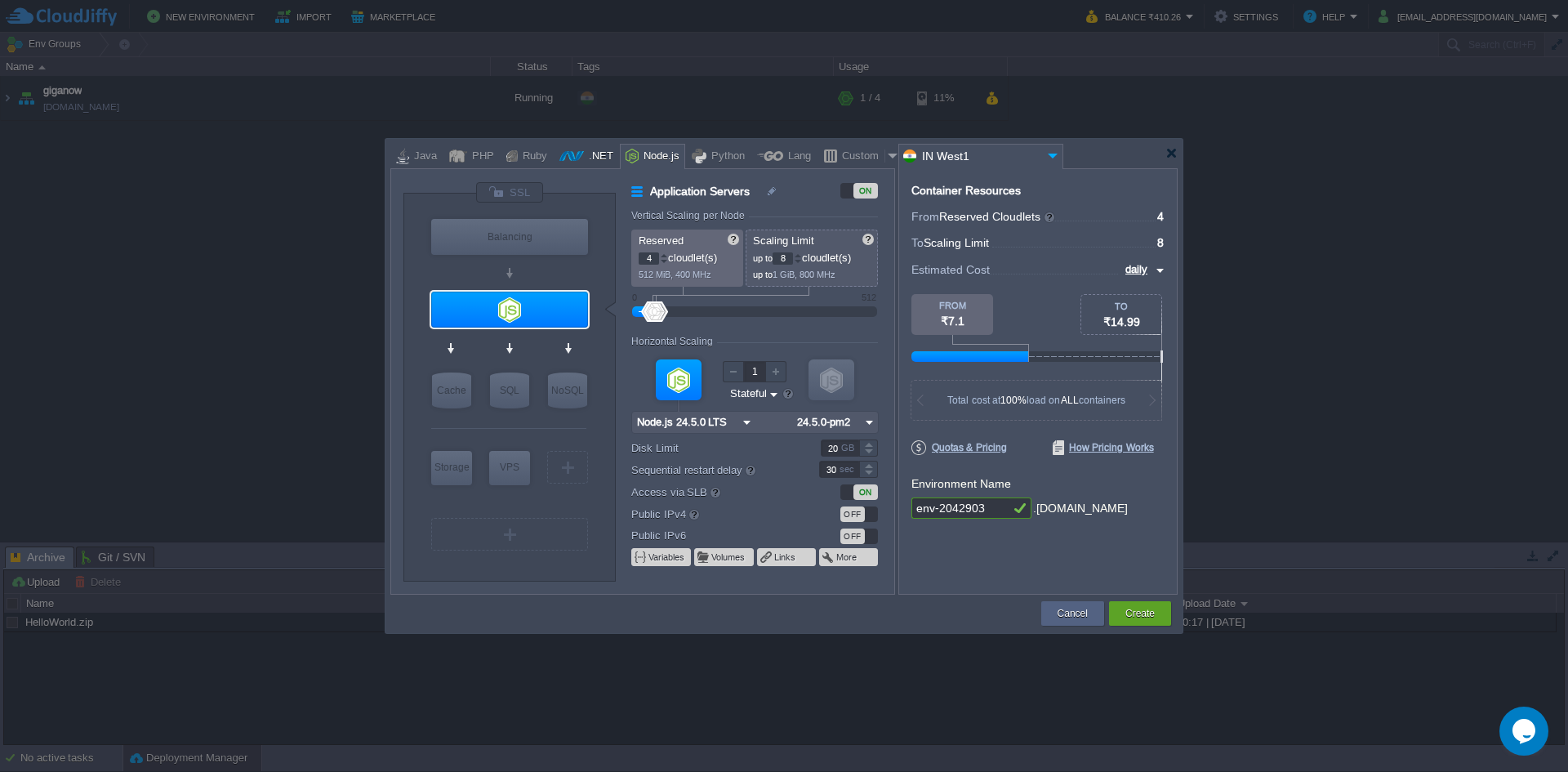
type input ".NET Core 9.0.301"
type input ".NET 9.0.301"
click at [462, 158] on div at bounding box center [458, 155] width 18 height 24
type input "Application Servers"
type input "4"
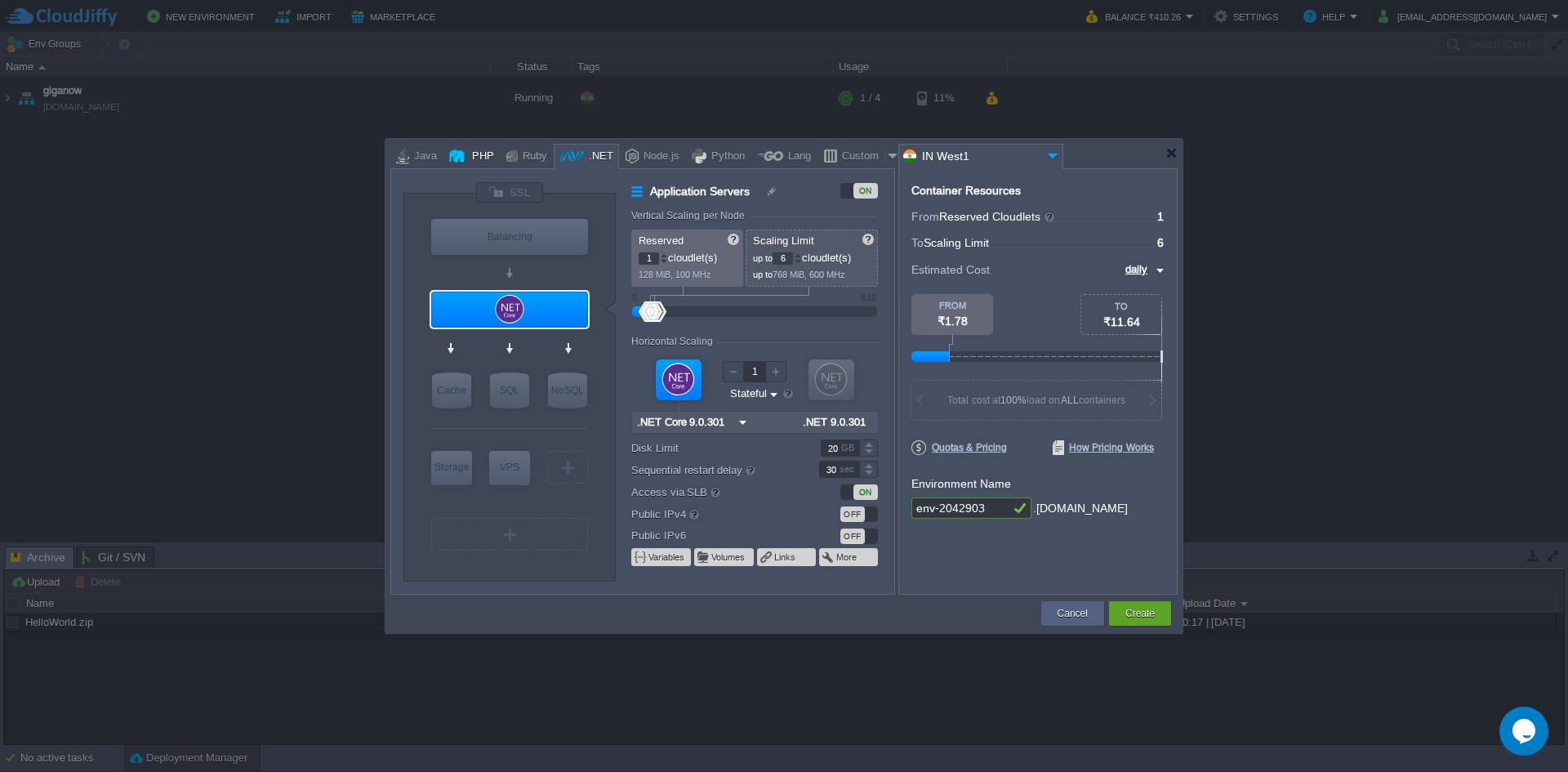
type input "Apache [DATE]"
type input "PHP [DATE]"
type input "MariaDB 12.0.2"
click at [509, 386] on div "SQL" at bounding box center [509, 390] width 39 height 36
type input "SQL Databases"
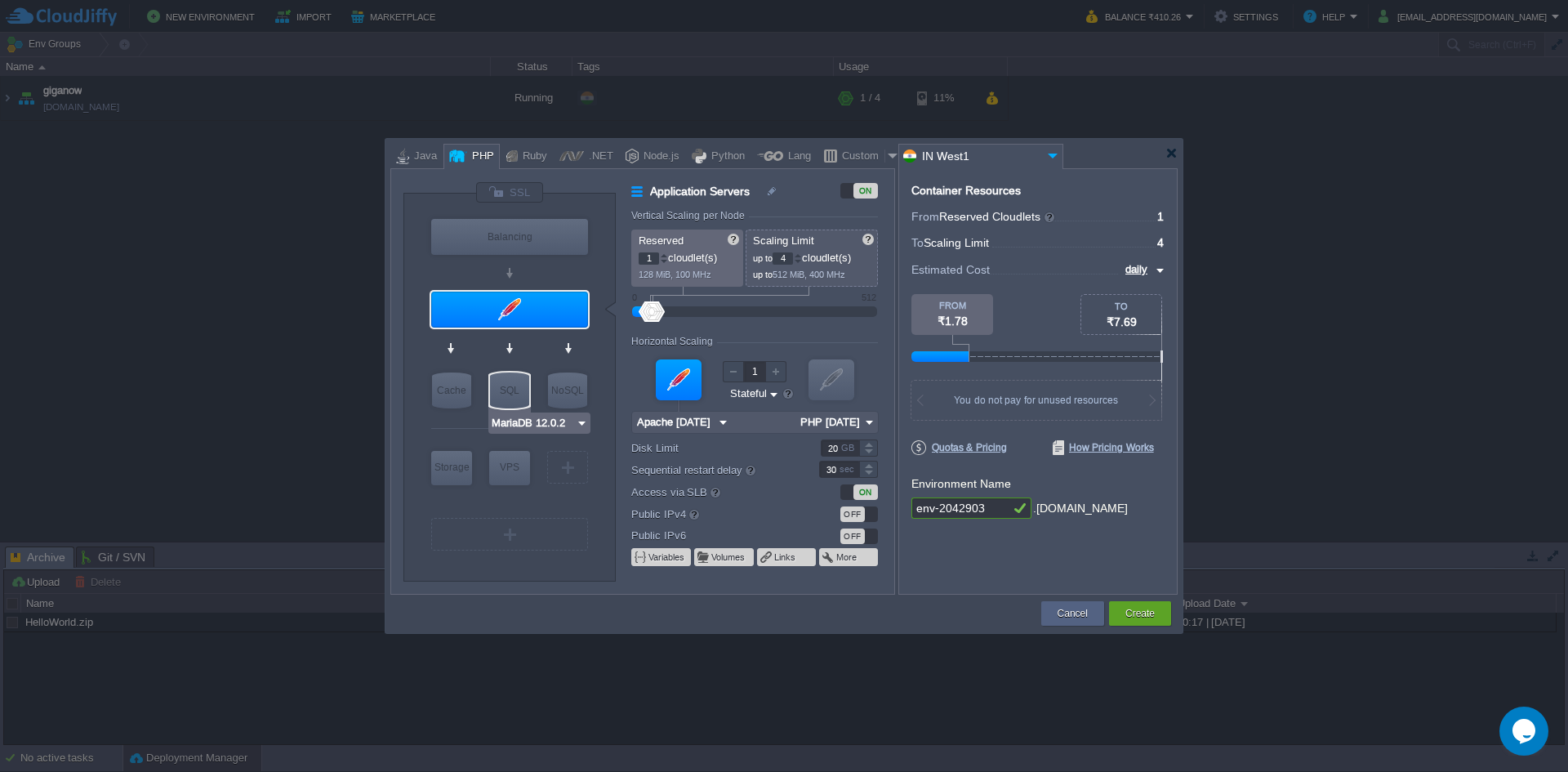
type input "4"
type input "6"
type input "MariaDB 12.0.2"
type input "12.0.2-almalin..."
type input "Stateless"
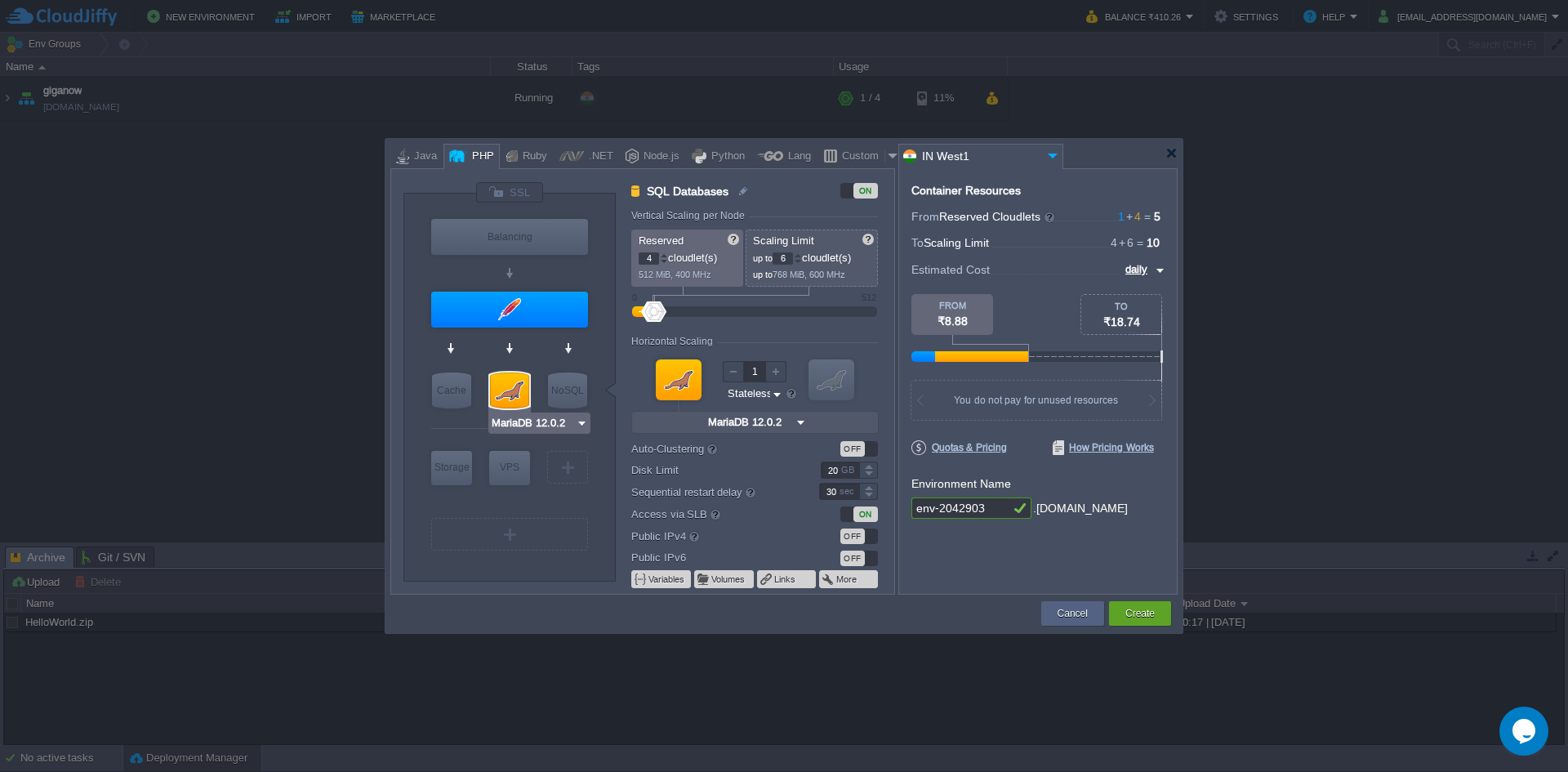
click at [576, 420] on img at bounding box center [583, 423] width 13 height 16
click at [620, 461] on div "9.3.0" at bounding box center [616, 464] width 57 height 20
type input "MySQL CE 9.3.0"
type input "9.3.0-almalinux-9"
type input "Apache [DATE]"
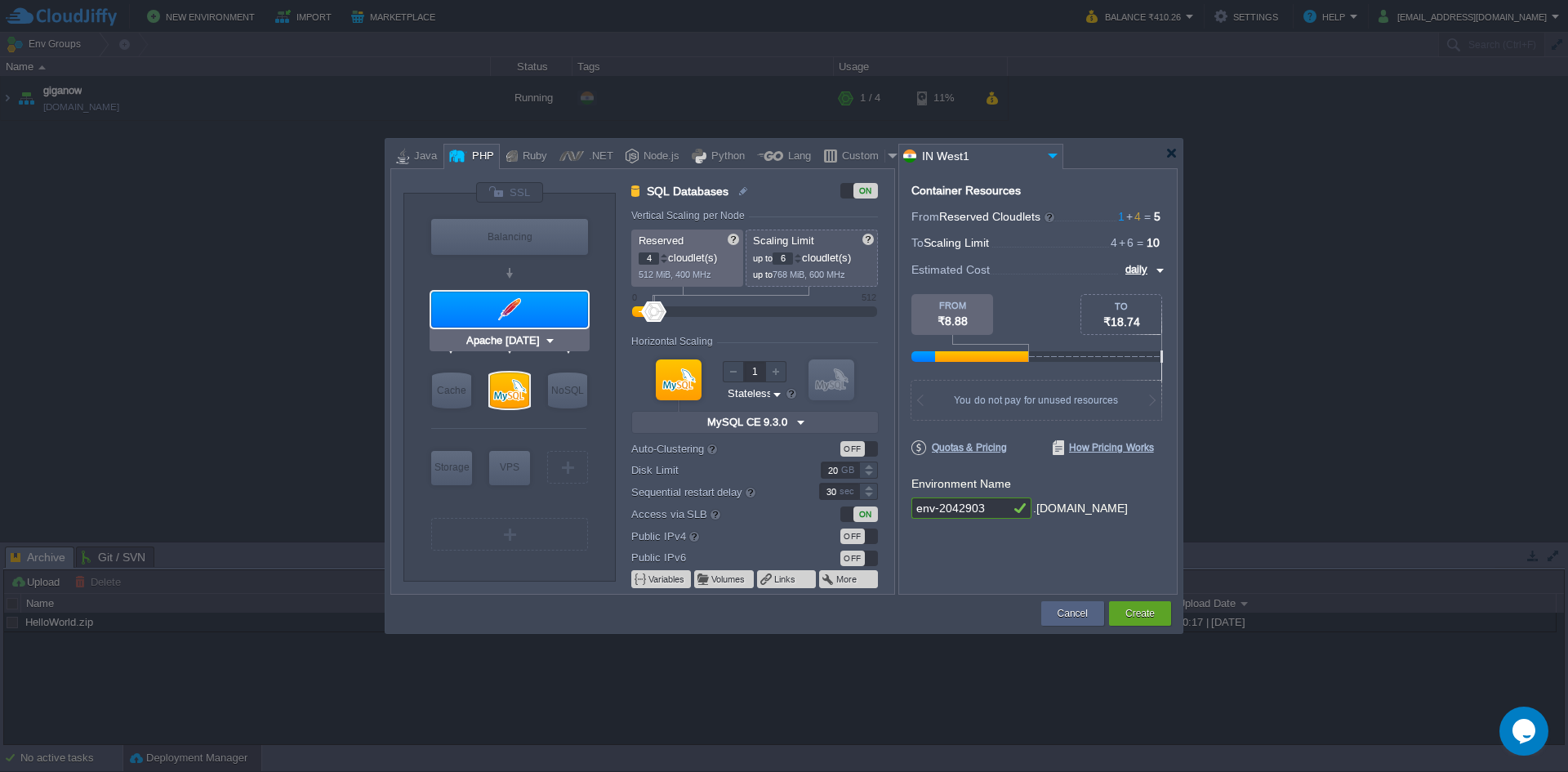
click at [512, 306] on div at bounding box center [510, 310] width 157 height 36
type input "Application Servers"
type input "1"
type input "4"
type input "Apache [DATE]"
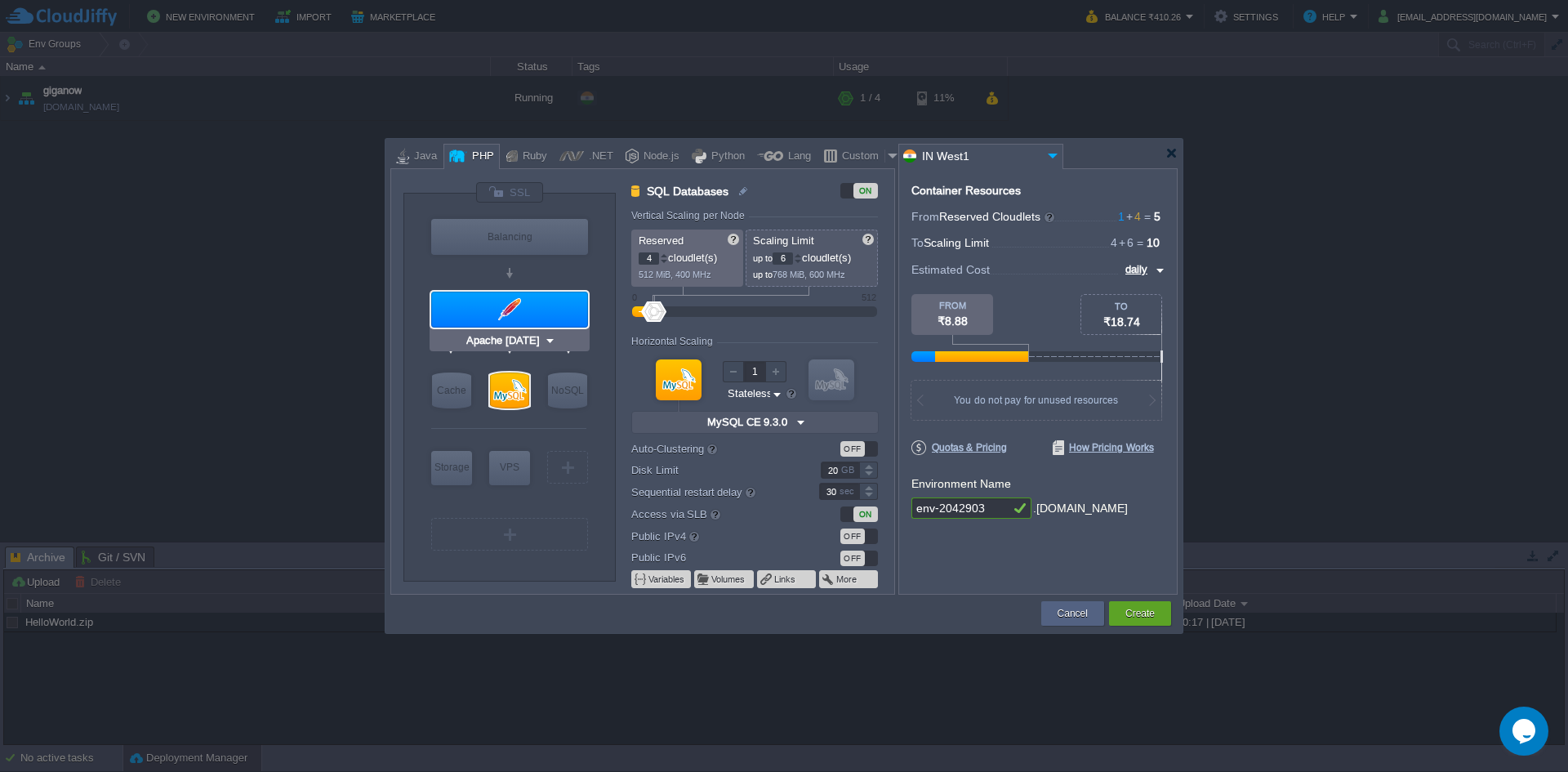
type input "PHP [DATE]"
type input "Stateful"
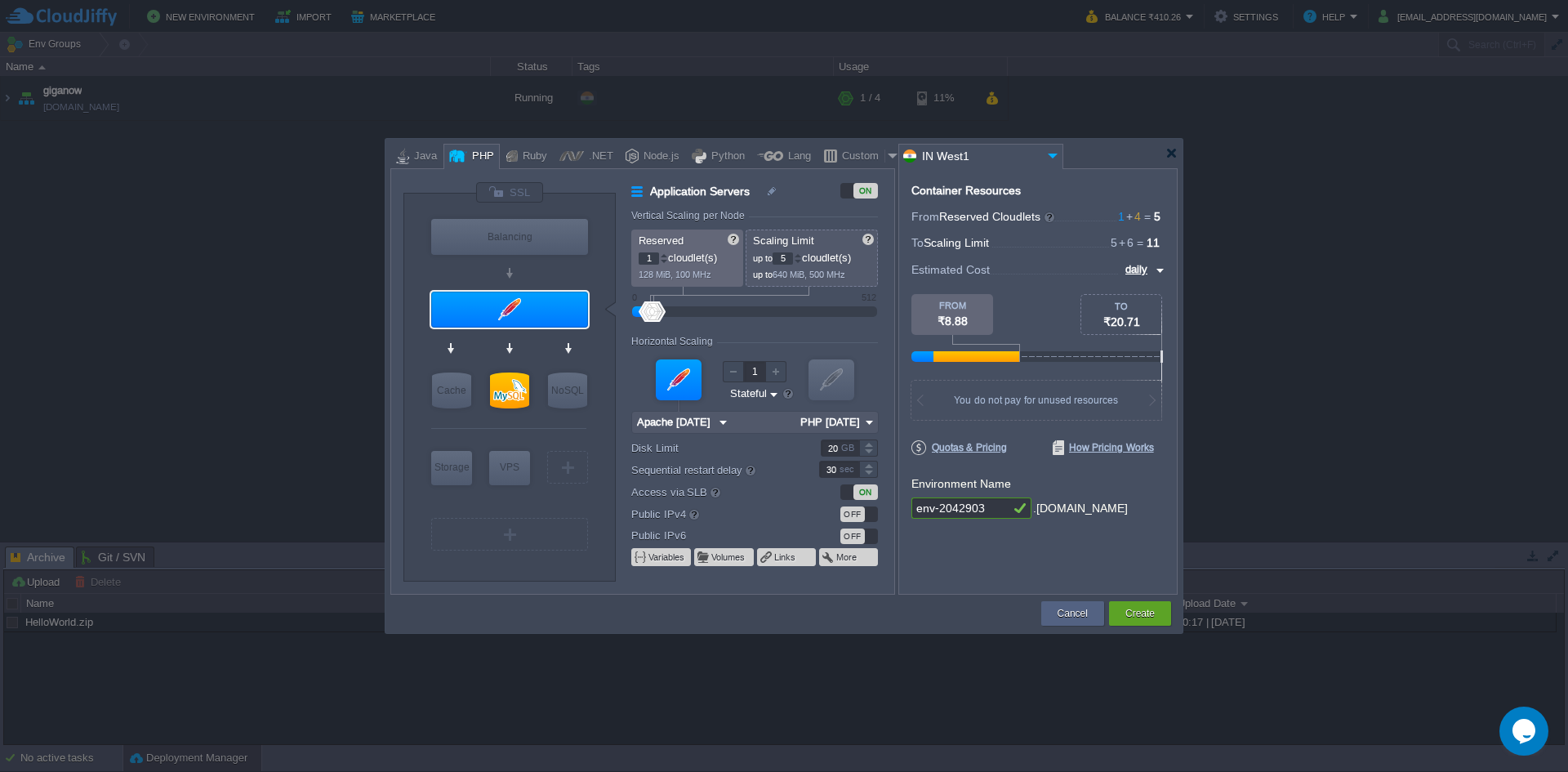
click at [802, 252] on div at bounding box center [798, 255] width 8 height 5
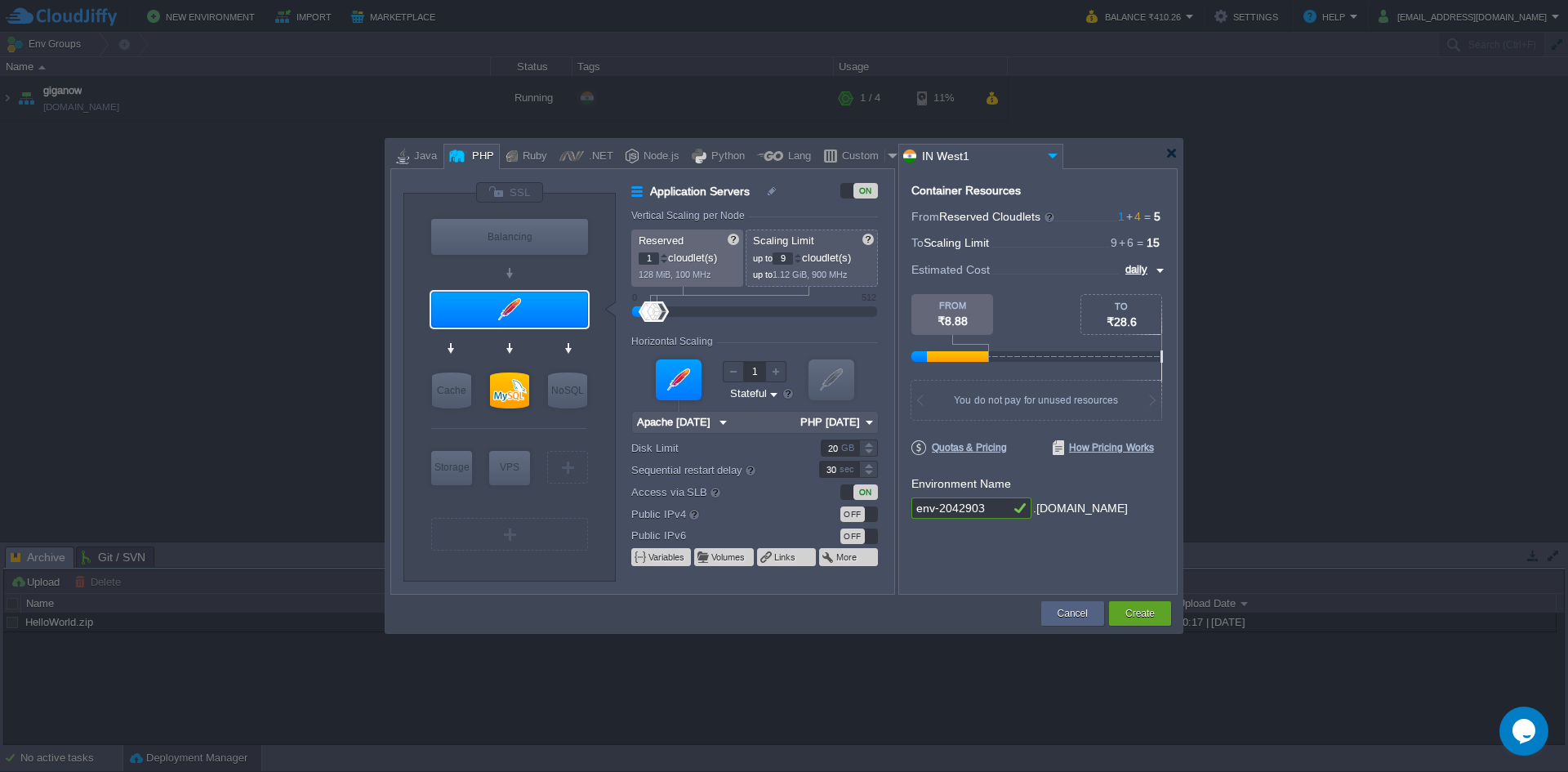
type input "10"
click at [802, 252] on div at bounding box center [798, 255] width 8 height 5
click at [666, 254] on div at bounding box center [664, 255] width 8 height 5
type input "4"
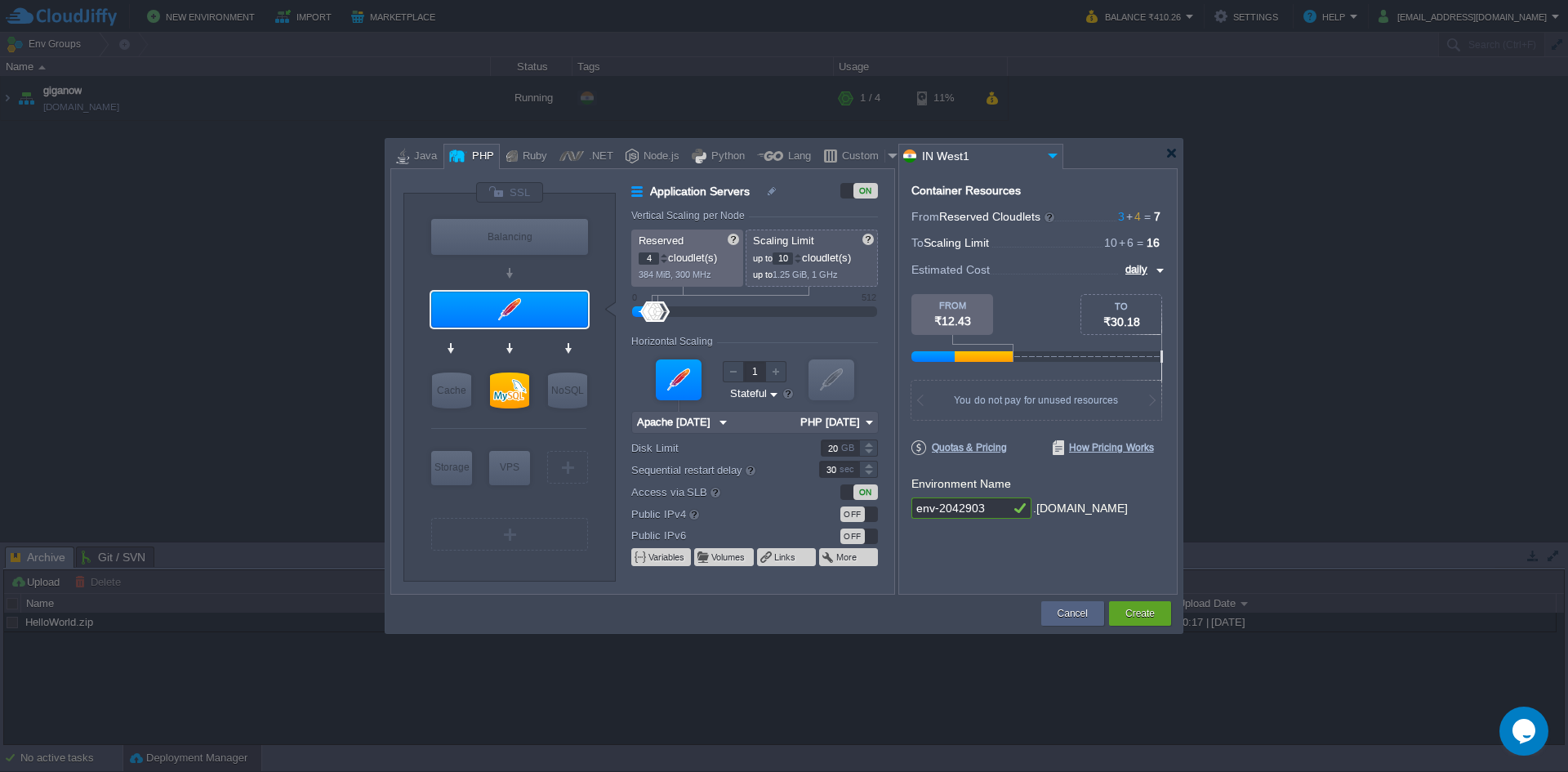
click at [666, 254] on div at bounding box center [664, 255] width 8 height 5
click at [837, 450] on input "20" at bounding box center [840, 448] width 39 height 17
drag, startPoint x: 837, startPoint y: 450, endPoint x: 827, endPoint y: 450, distance: 10.0
click at [827, 450] on input "20" at bounding box center [840, 448] width 39 height 17
type input "100"
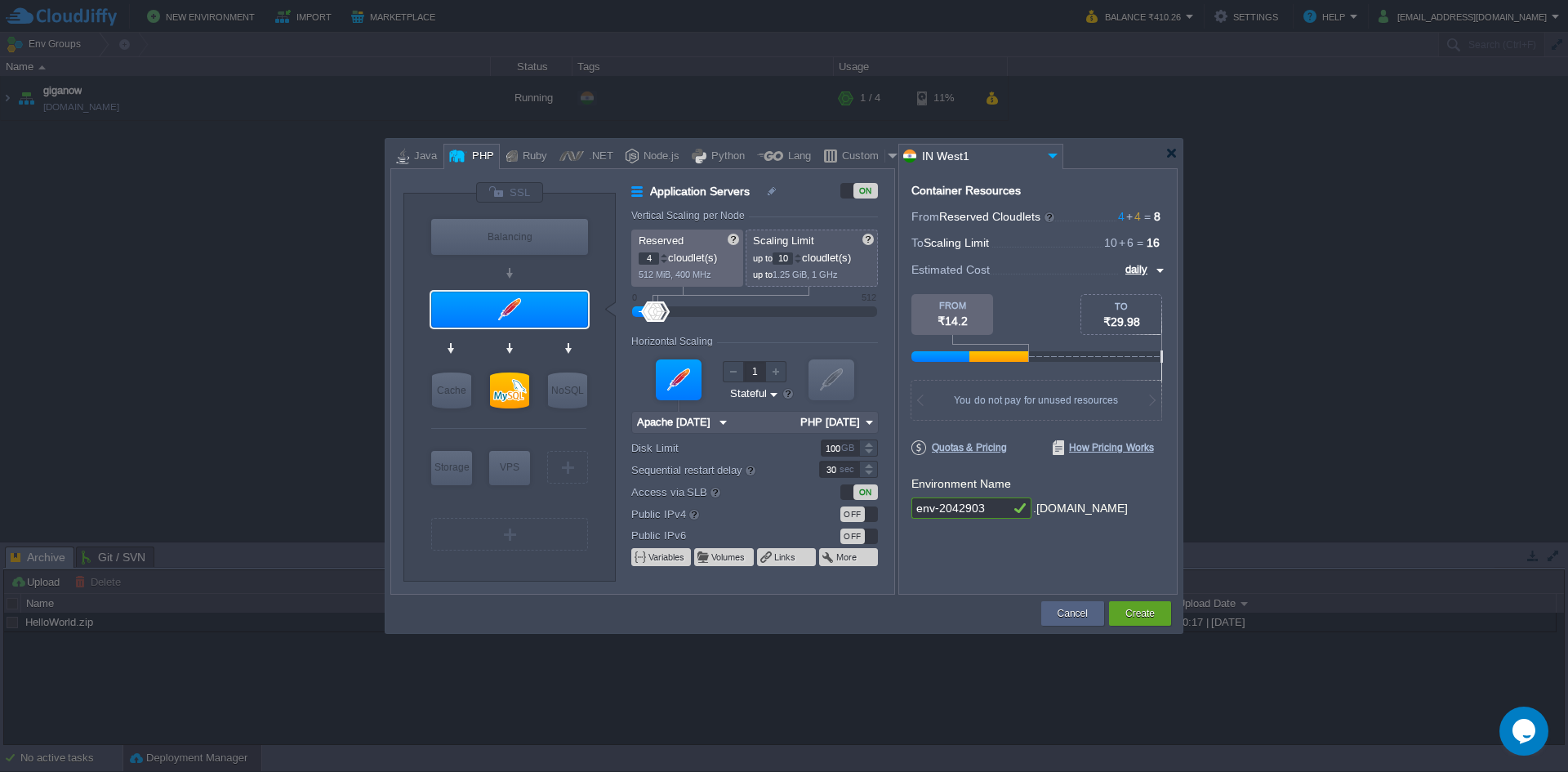
click at [799, 433] on div at bounding box center [755, 422] width 247 height 23
click at [983, 515] on input "env-2042903" at bounding box center [960, 508] width 98 height 22
type input "t"
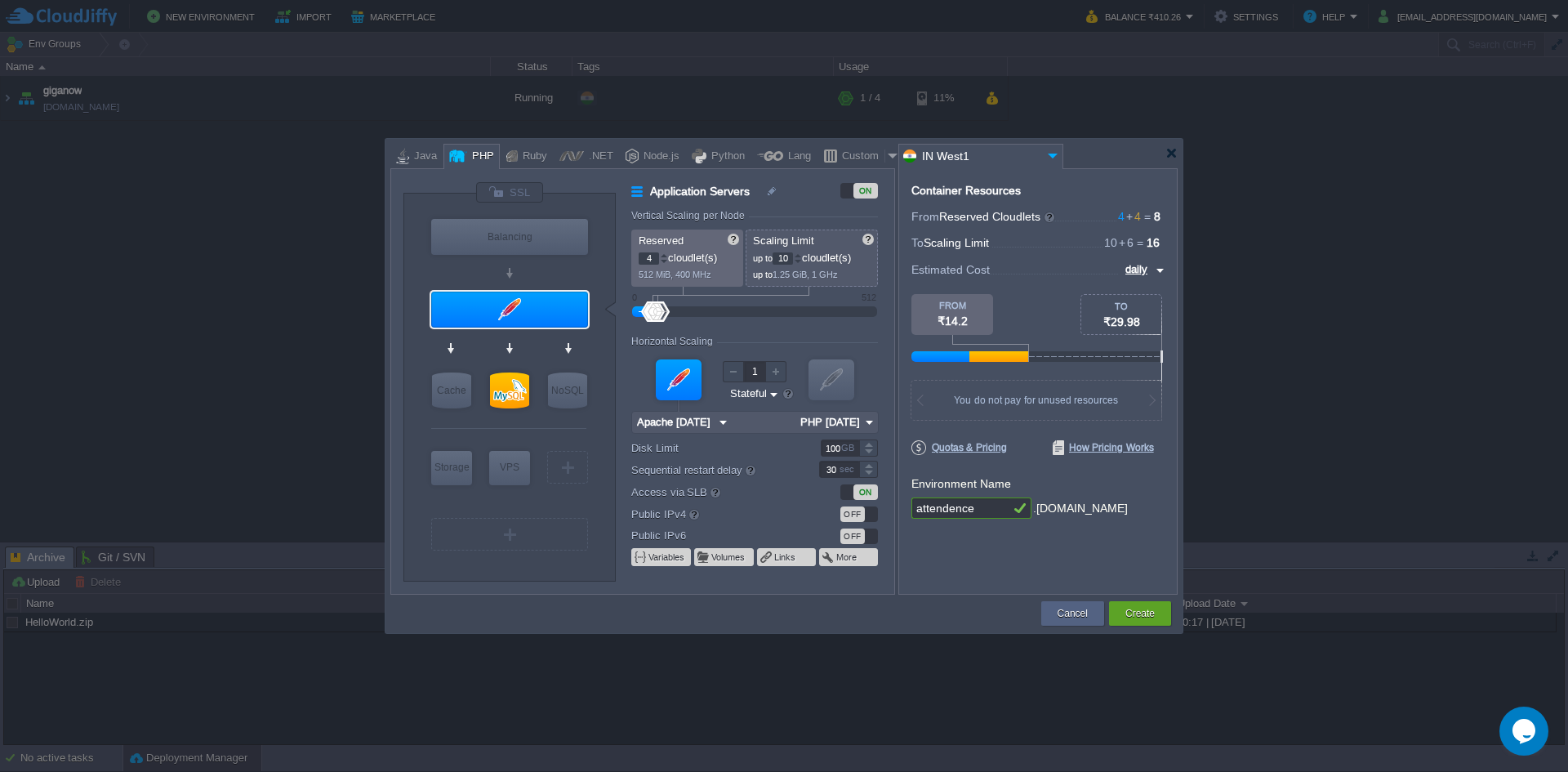
type input "attendence"
click at [1011, 576] on div "Container Resources From Reserved Cloudlets 4 + 4 ... = 8 not added To Scaling …" at bounding box center [1038, 381] width 279 height 426
click at [1139, 612] on button "Create" at bounding box center [1140, 613] width 30 height 16
